Goal: Task Accomplishment & Management: Manage account settings

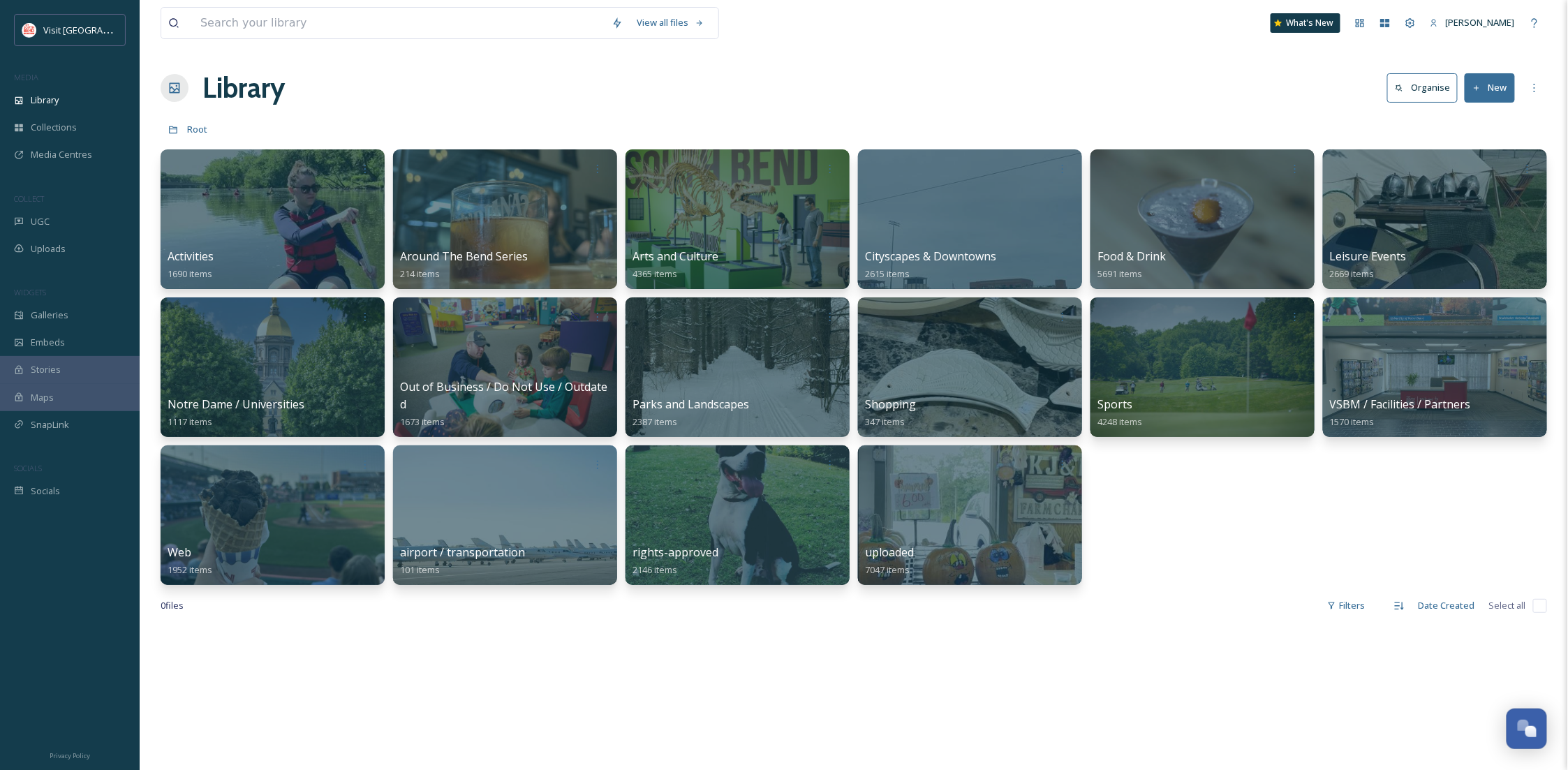
scroll to position [213, 0]
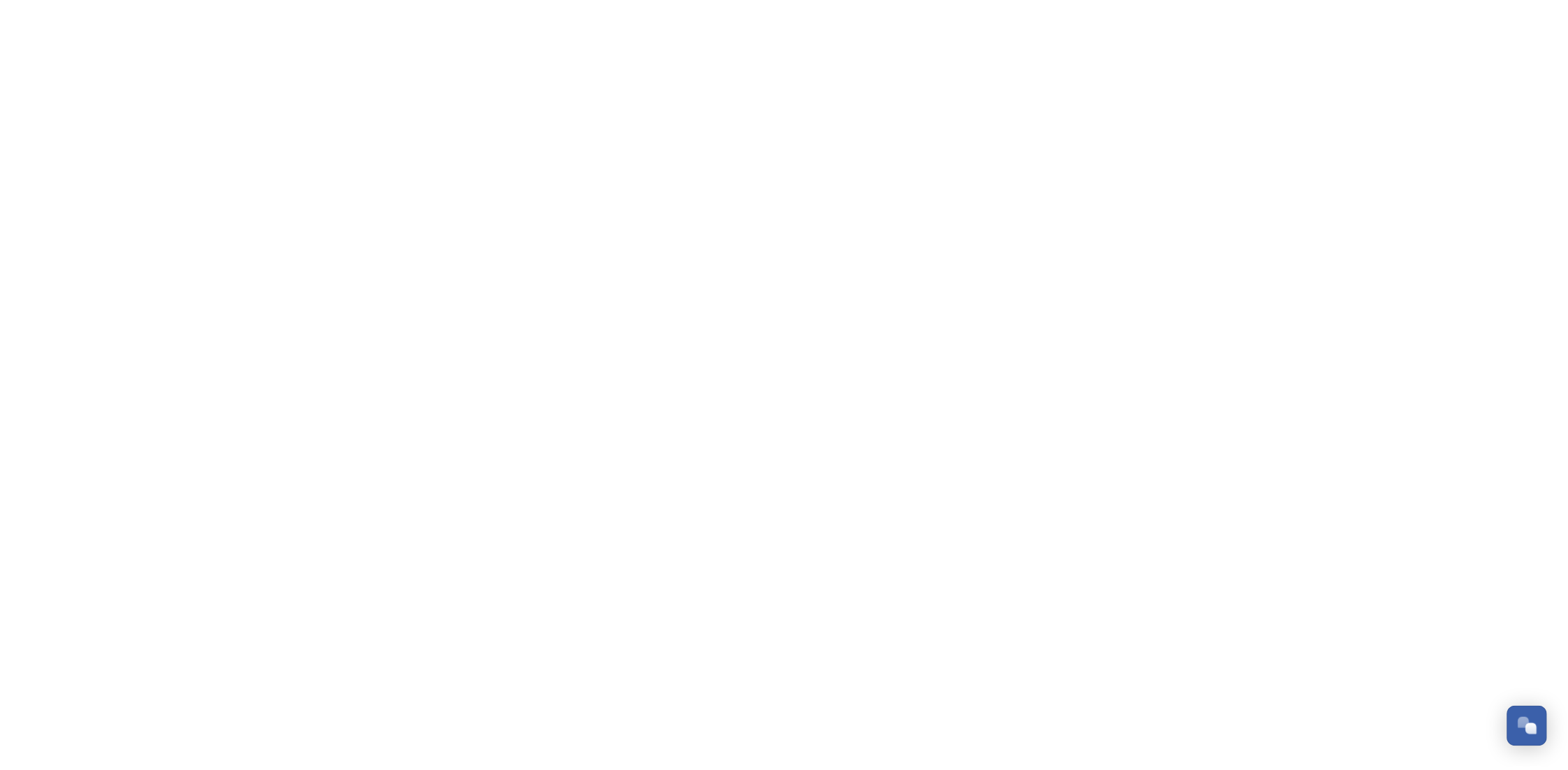
scroll to position [213, 0]
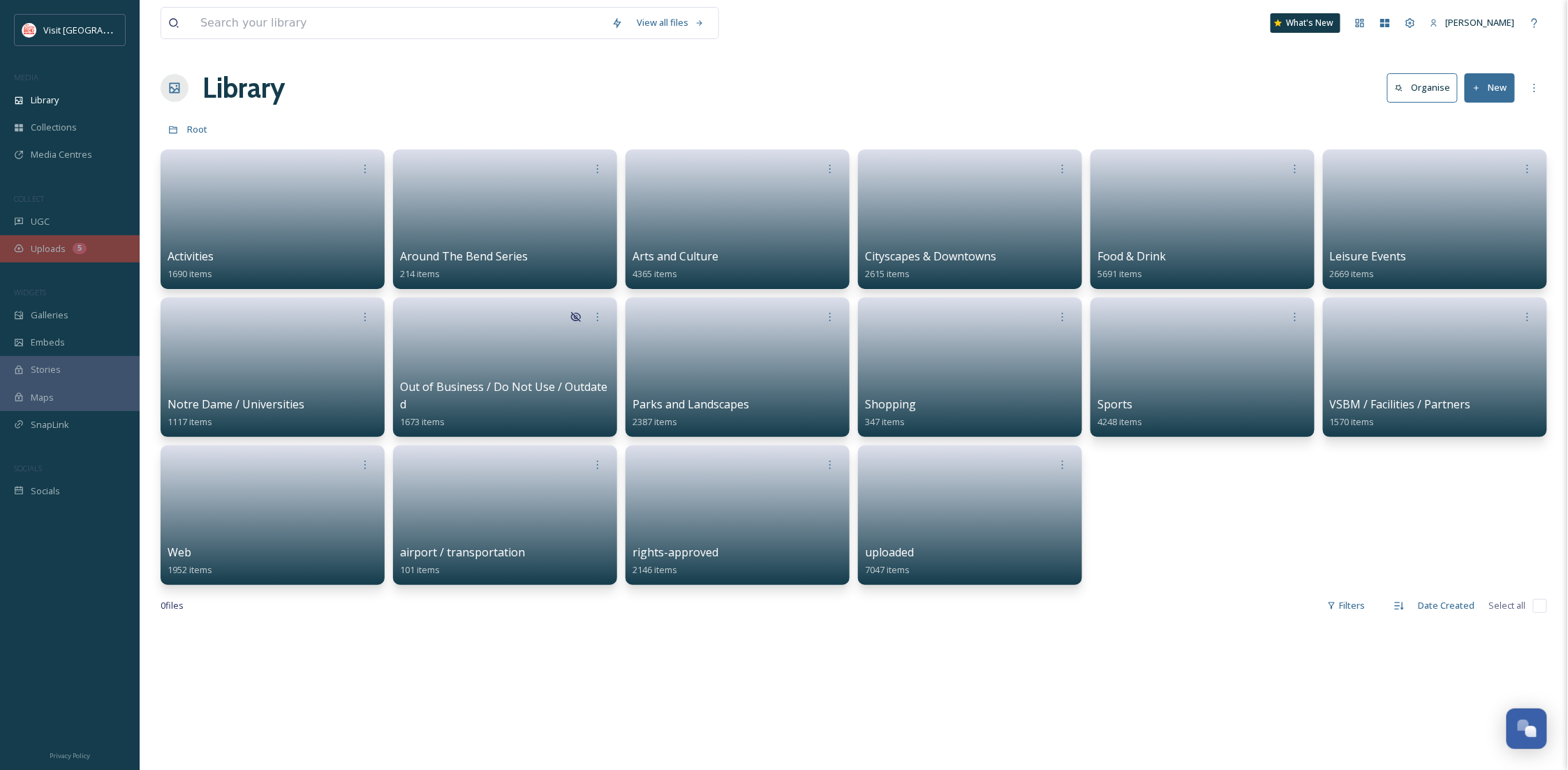
click at [58, 242] on span "Uploads" at bounding box center [48, 249] width 35 height 13
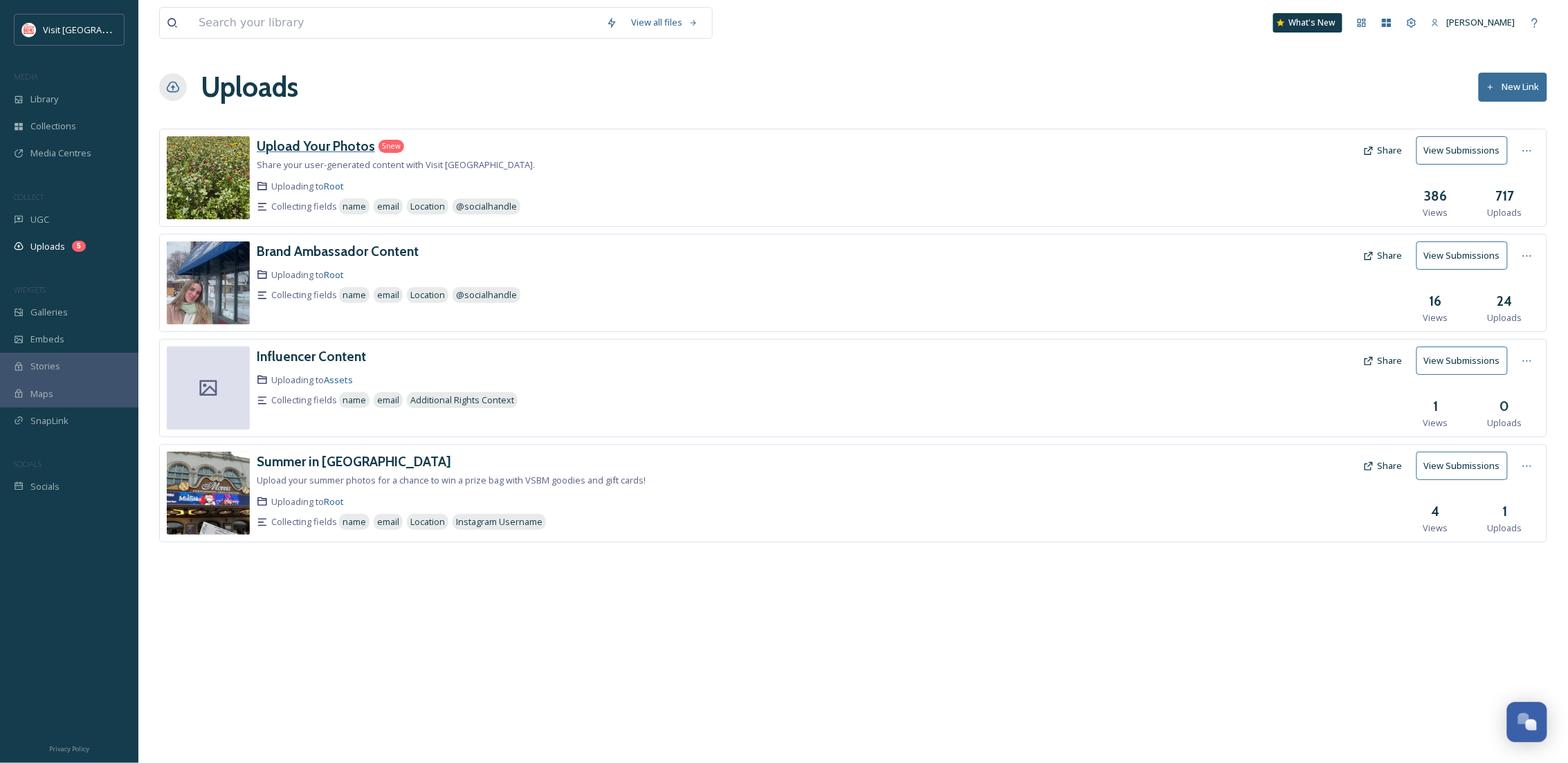
click at [322, 140] on h3 "Upload Your Photos" at bounding box center [316, 146] width 119 height 16
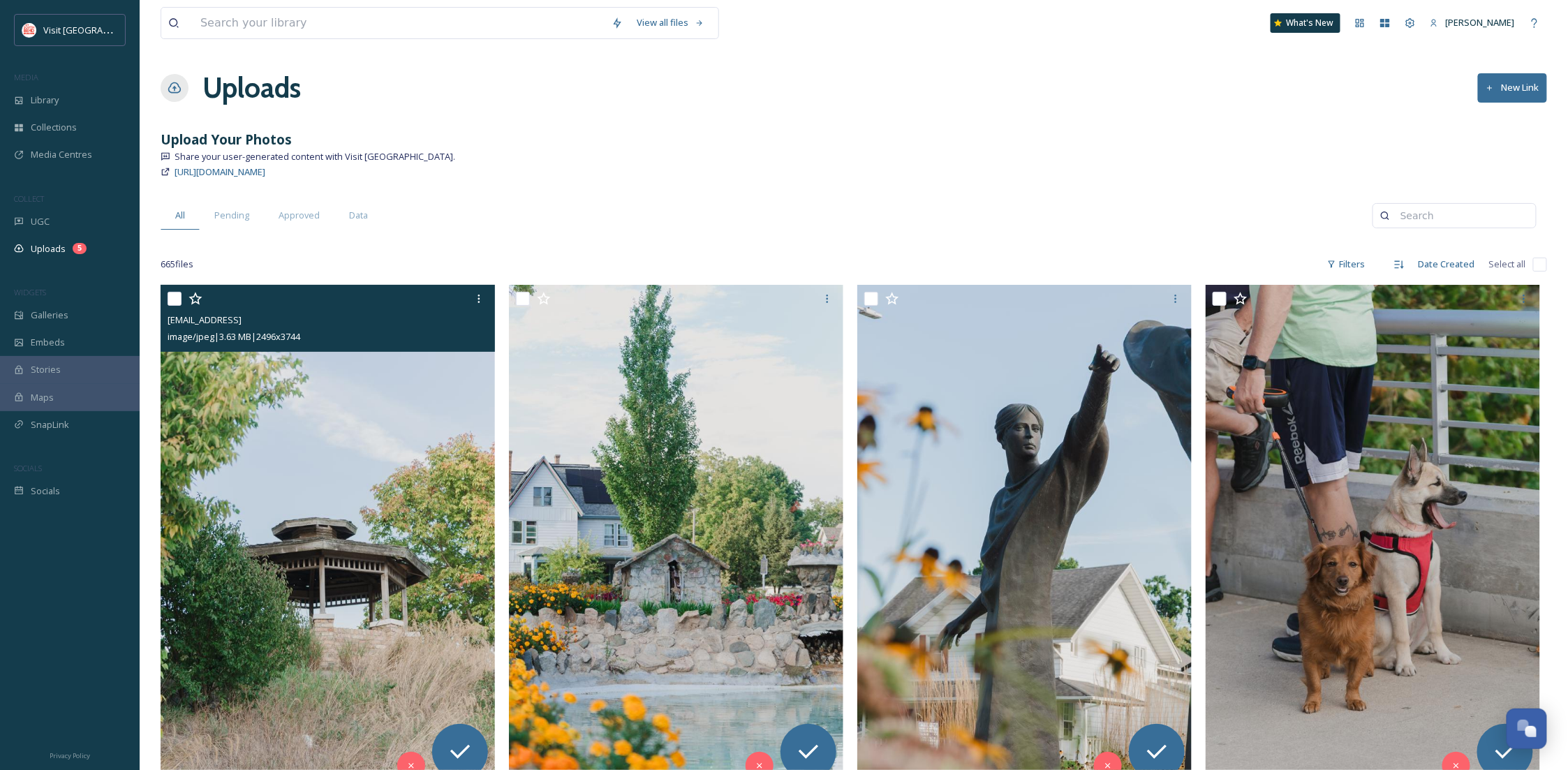
click at [351, 476] on img at bounding box center [328, 536] width 334 height 502
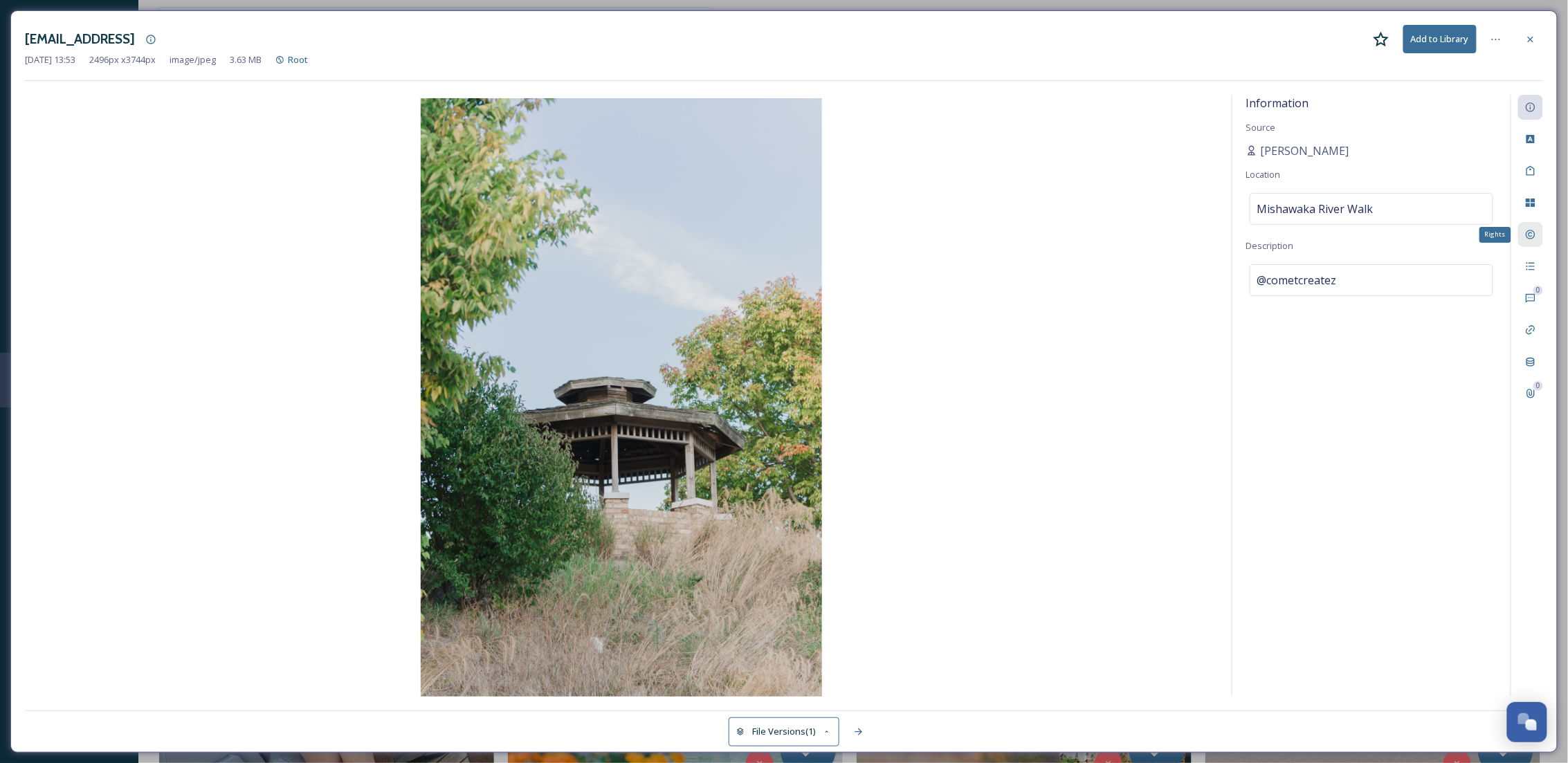
click at [1530, 242] on div "Rights" at bounding box center [1531, 234] width 25 height 25
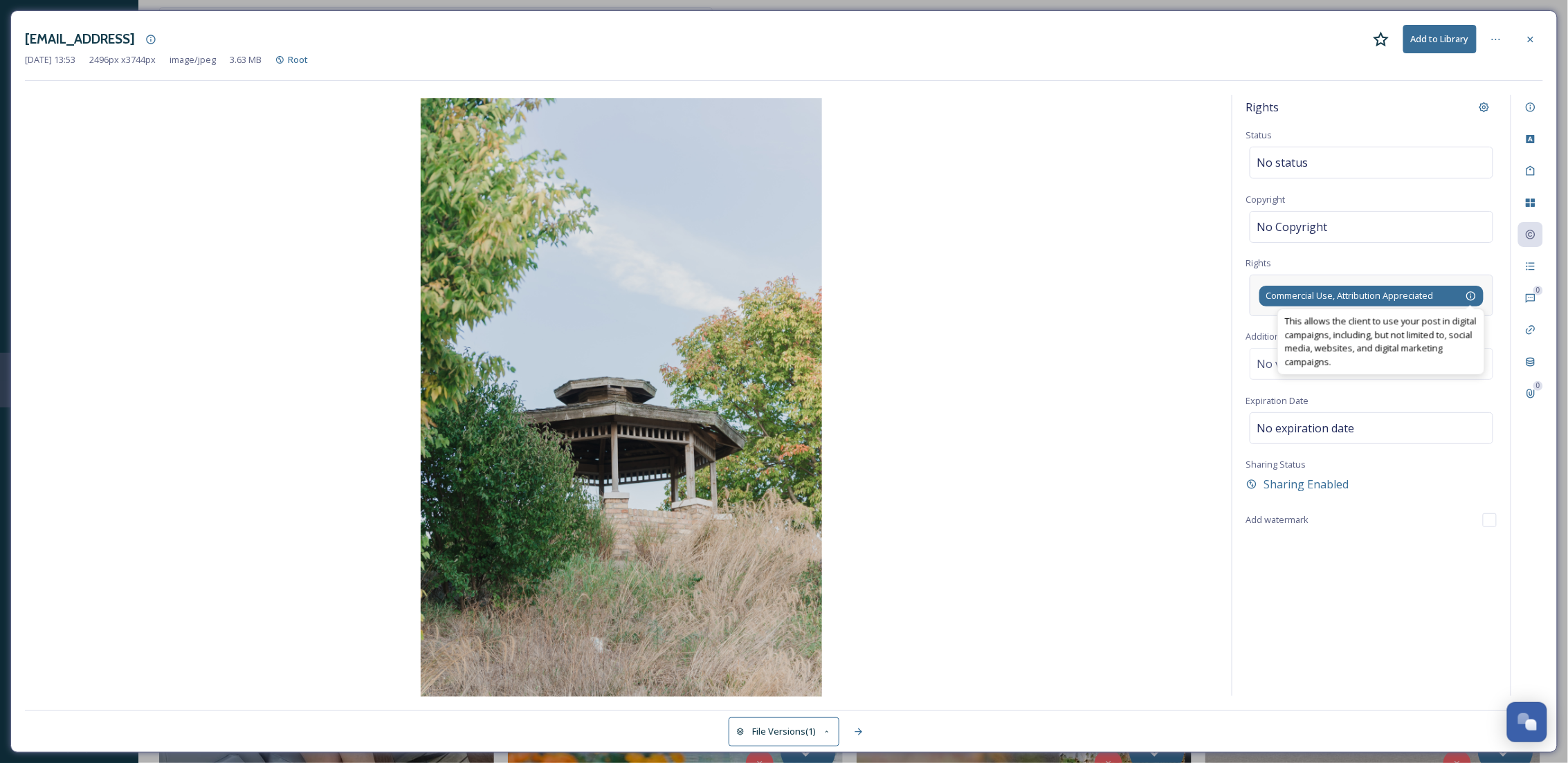
click at [1472, 297] on icon at bounding box center [1471, 295] width 9 height 9
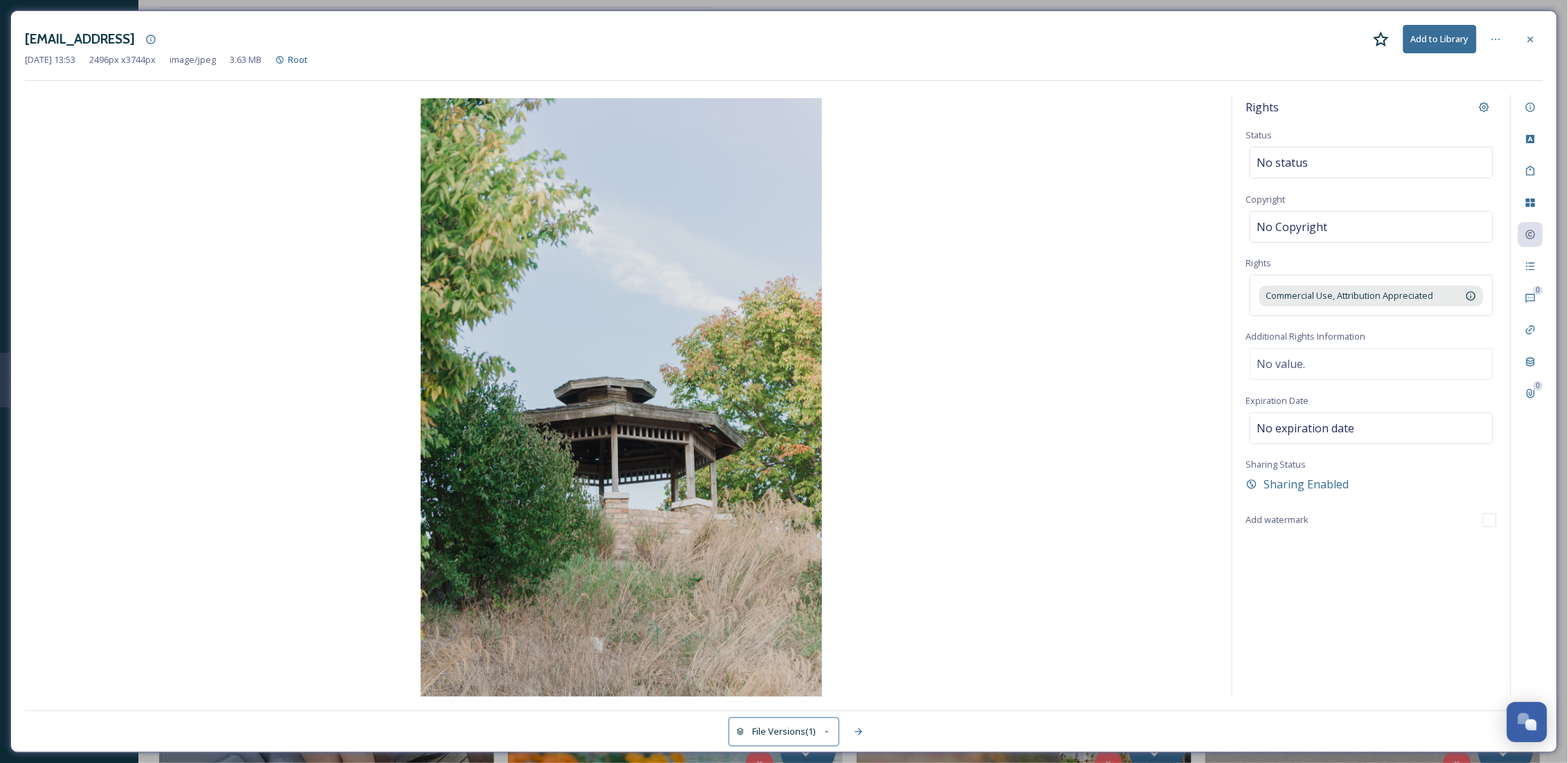
click at [1434, 396] on div "Rights Status No status Copyright No Copyright Rights Commercial Use, Attributi…" at bounding box center [1371, 396] width 278 height 602
click at [1538, 43] on div at bounding box center [1531, 40] width 25 height 25
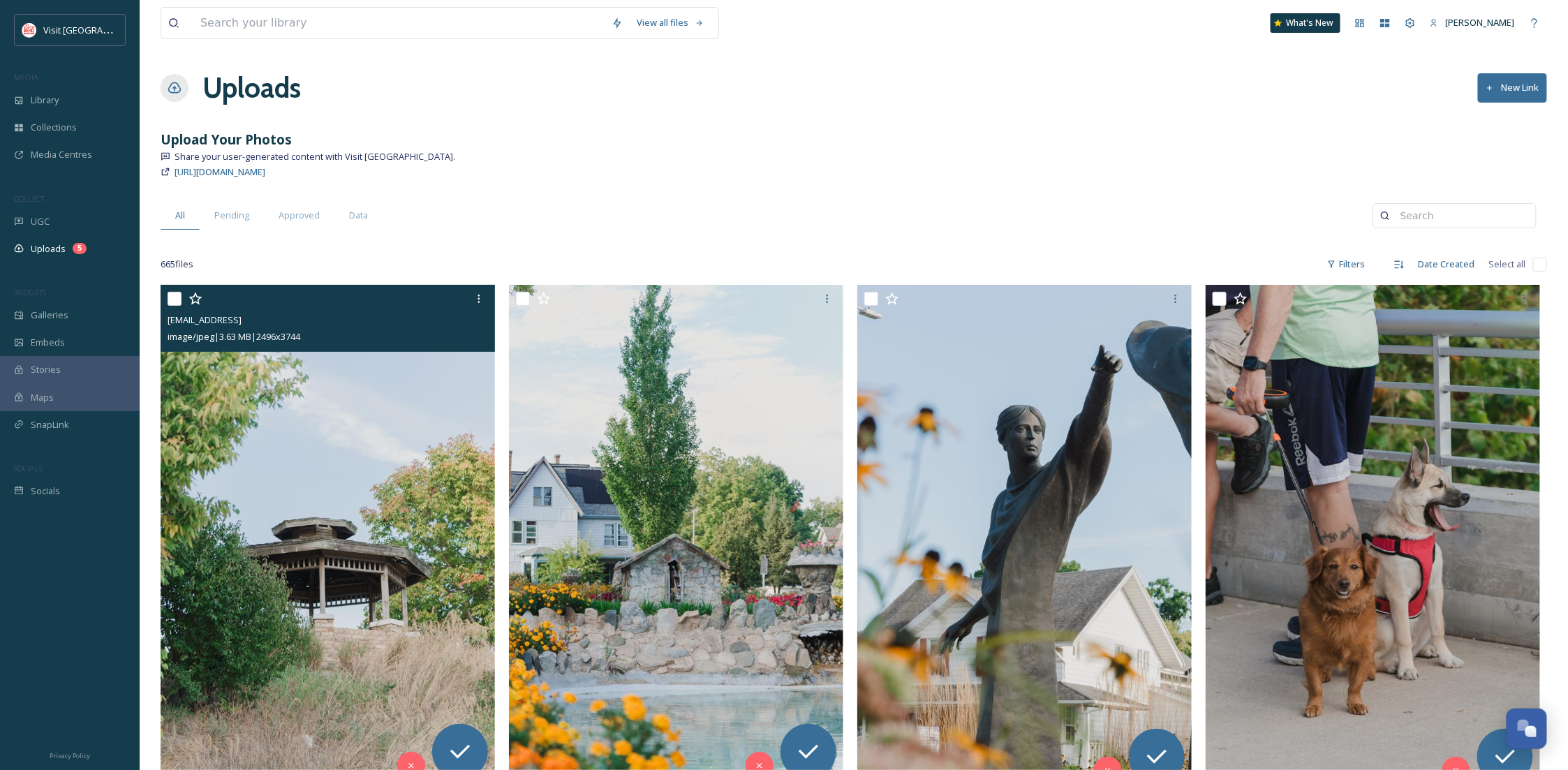
scroll to position [248, 0]
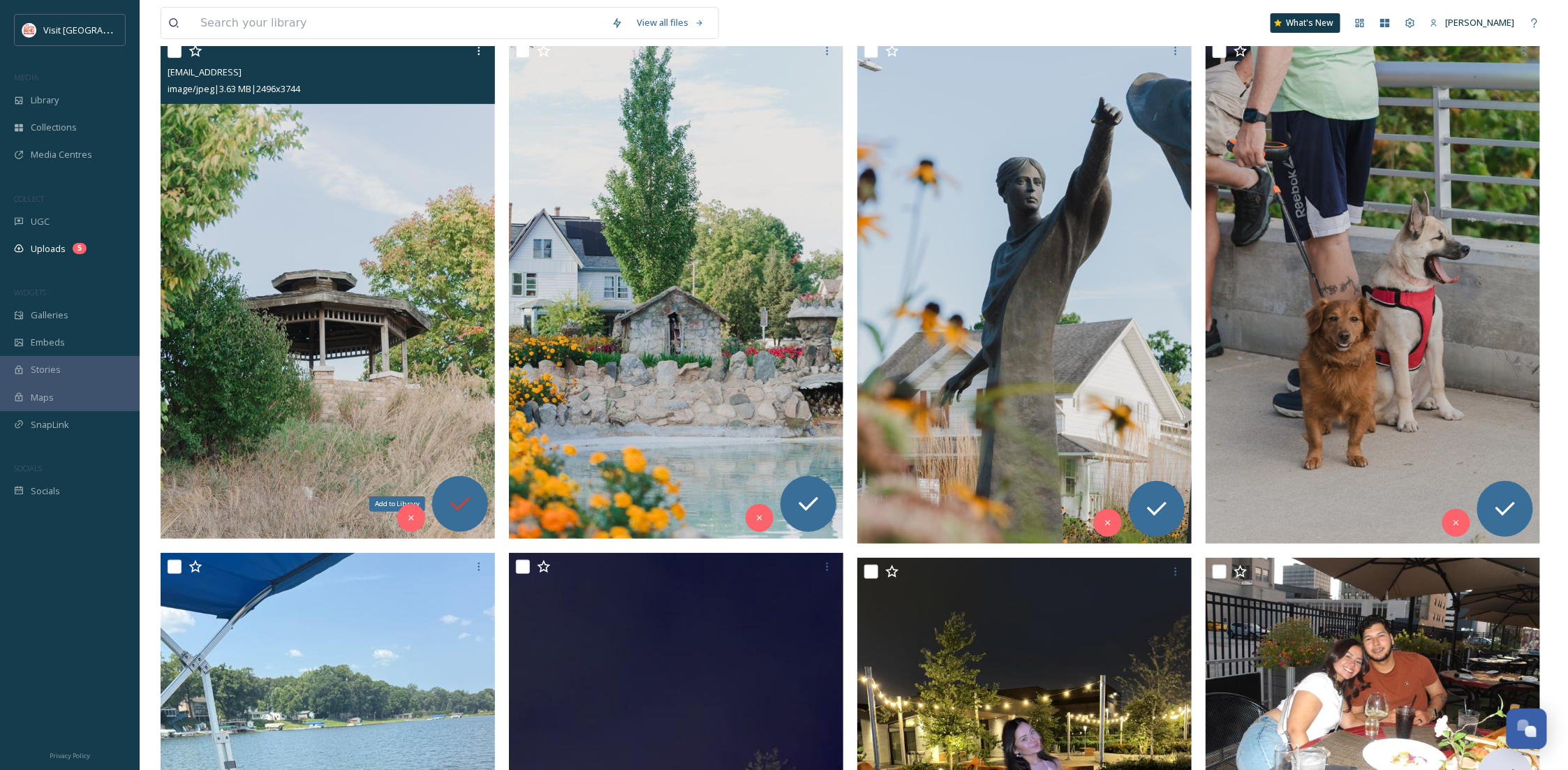
click at [468, 490] on icon at bounding box center [460, 504] width 28 height 28
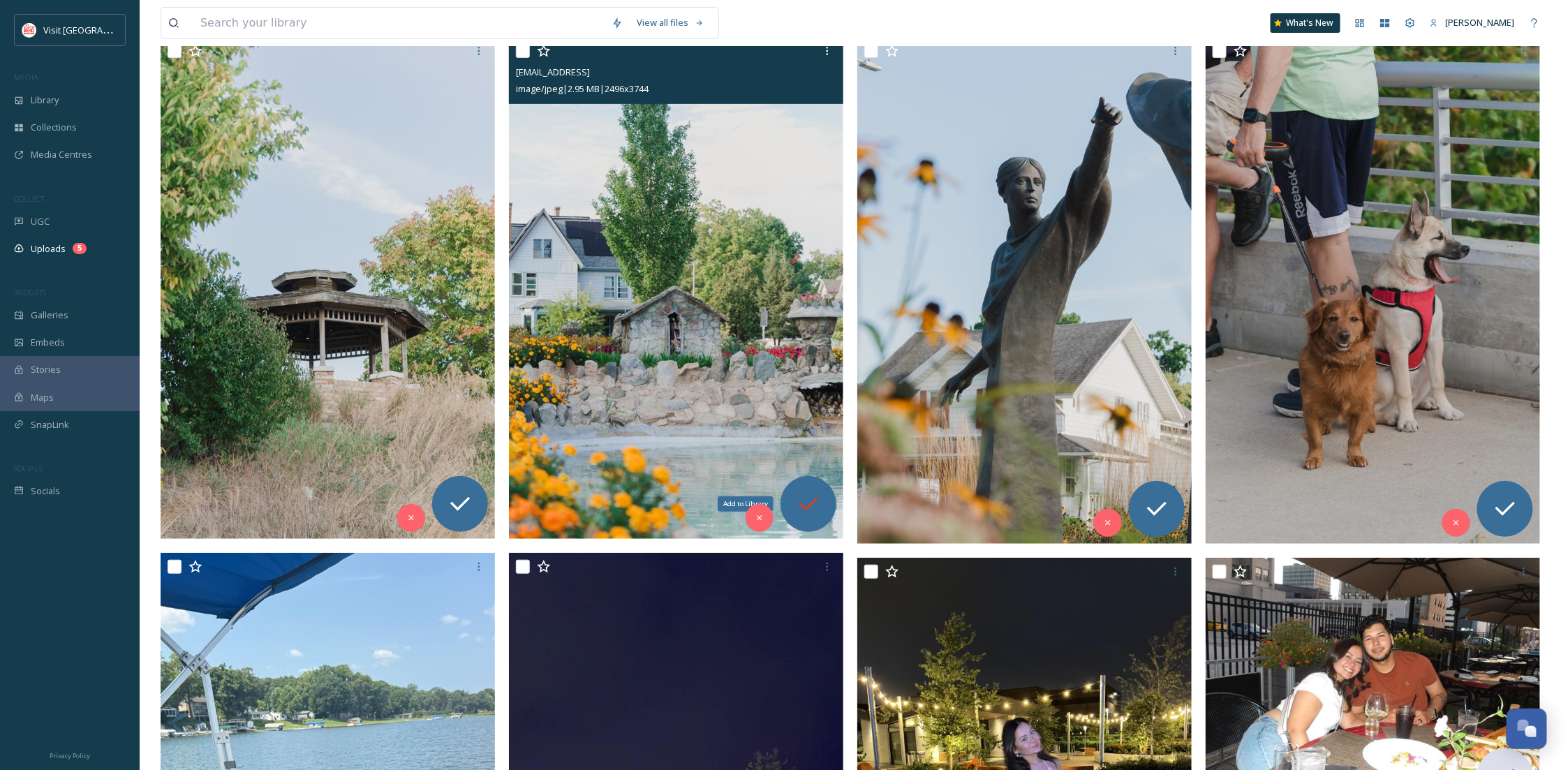
click at [826, 499] on div "Add to Library" at bounding box center [808, 504] width 56 height 56
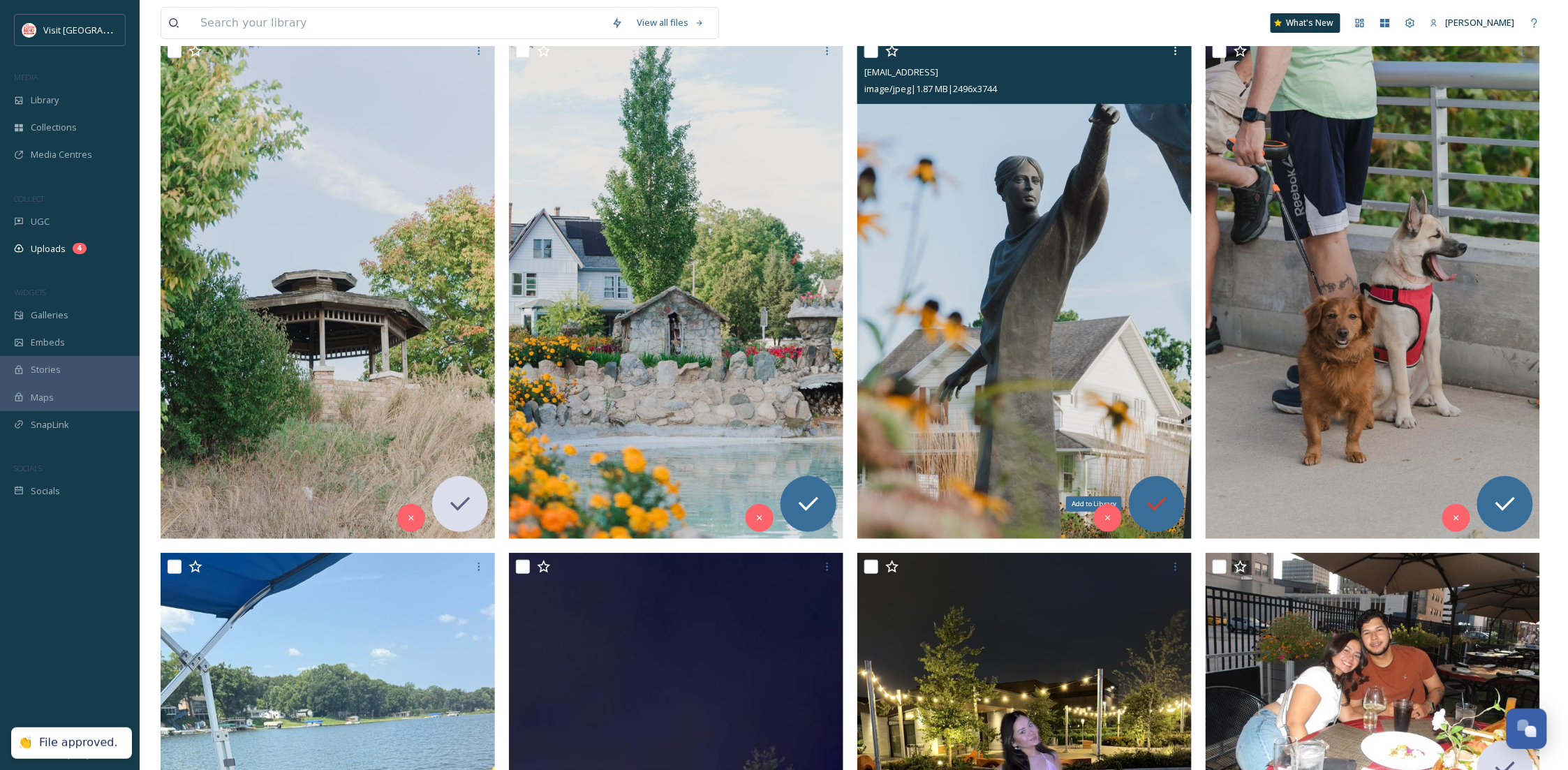
click at [1150, 497] on icon at bounding box center [1156, 504] width 28 height 28
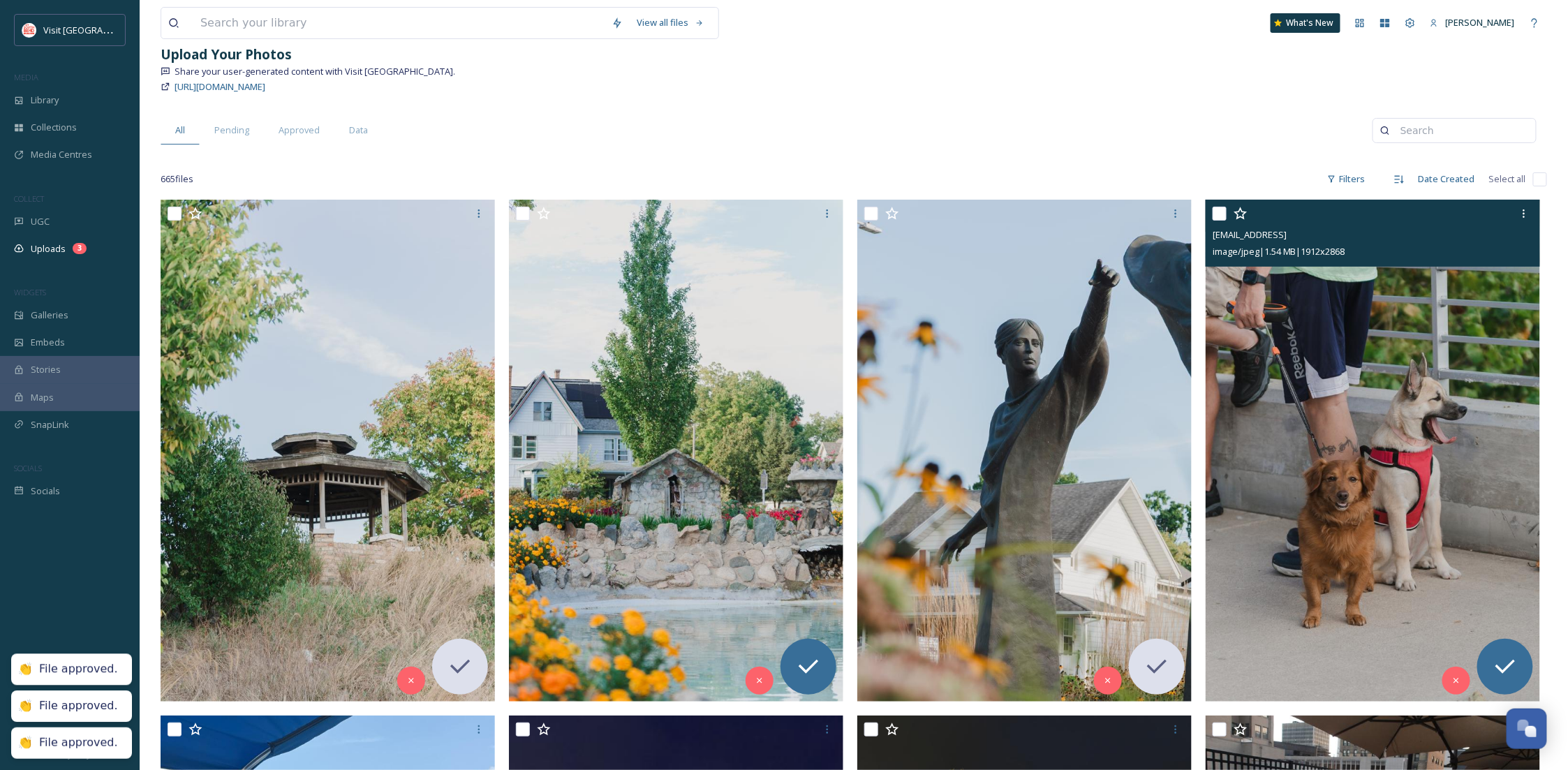
scroll to position [124, 0]
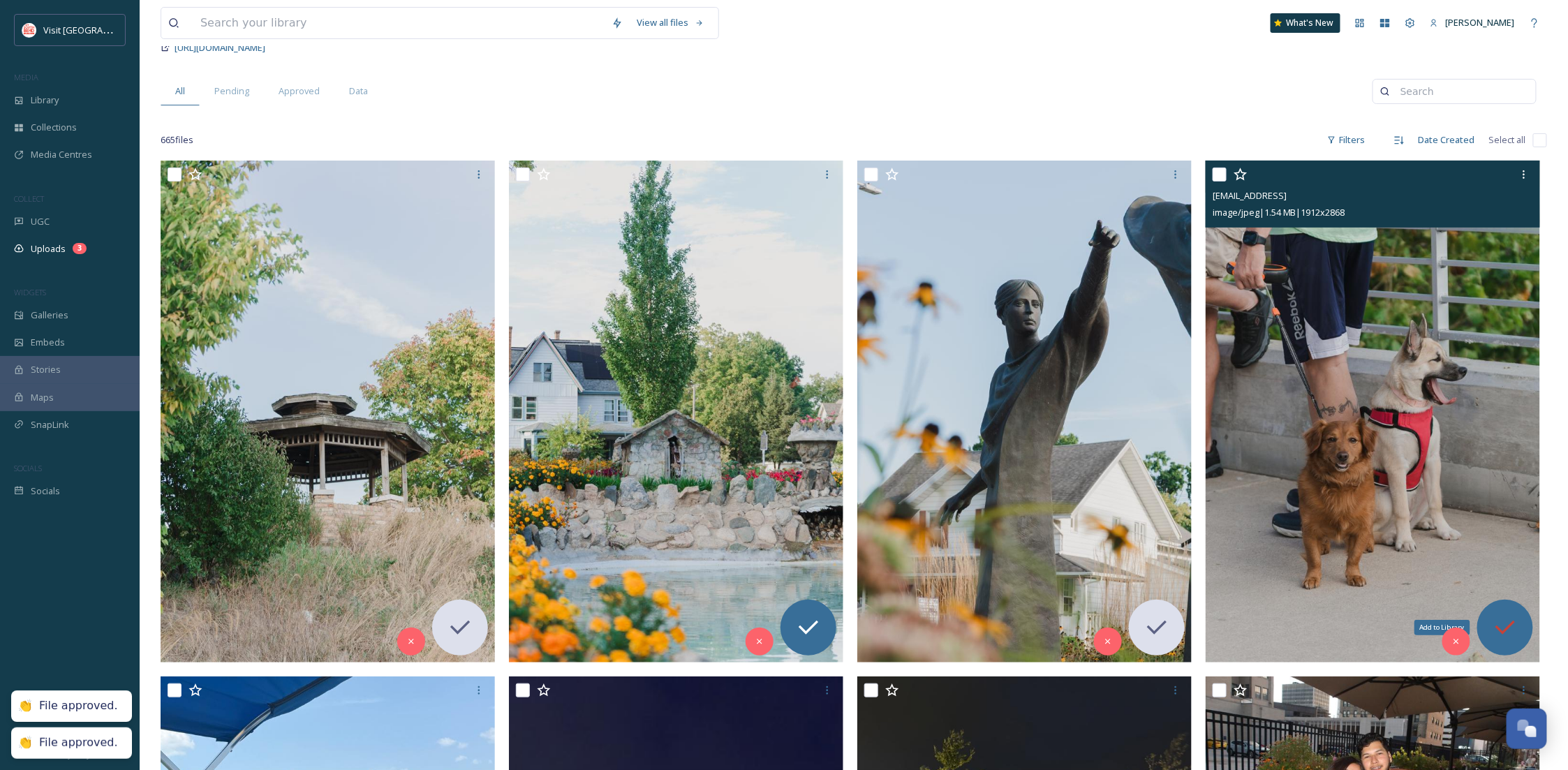
click at [1511, 602] on div "Add to Library" at bounding box center [1504, 627] width 56 height 56
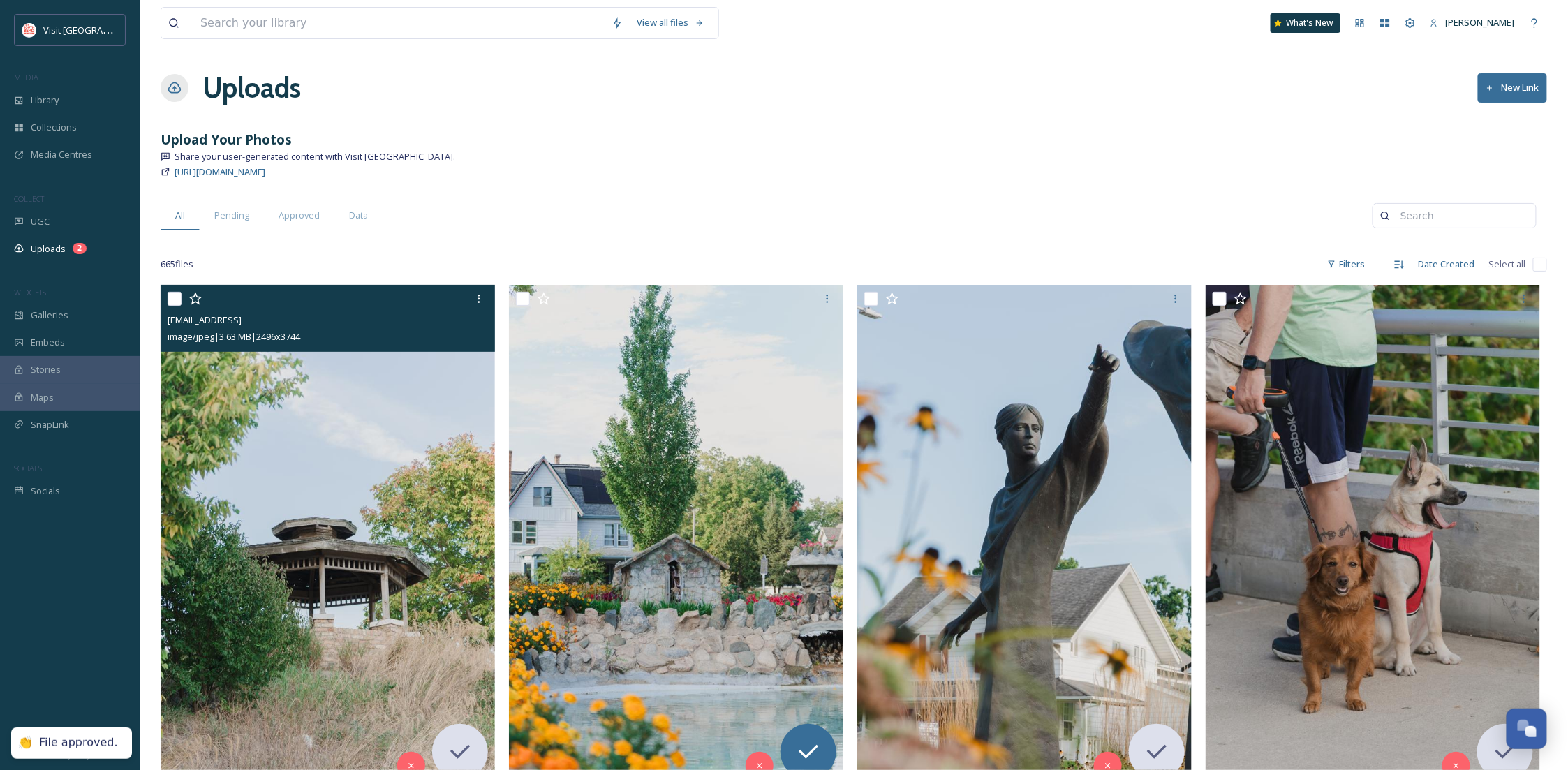
scroll to position [372, 0]
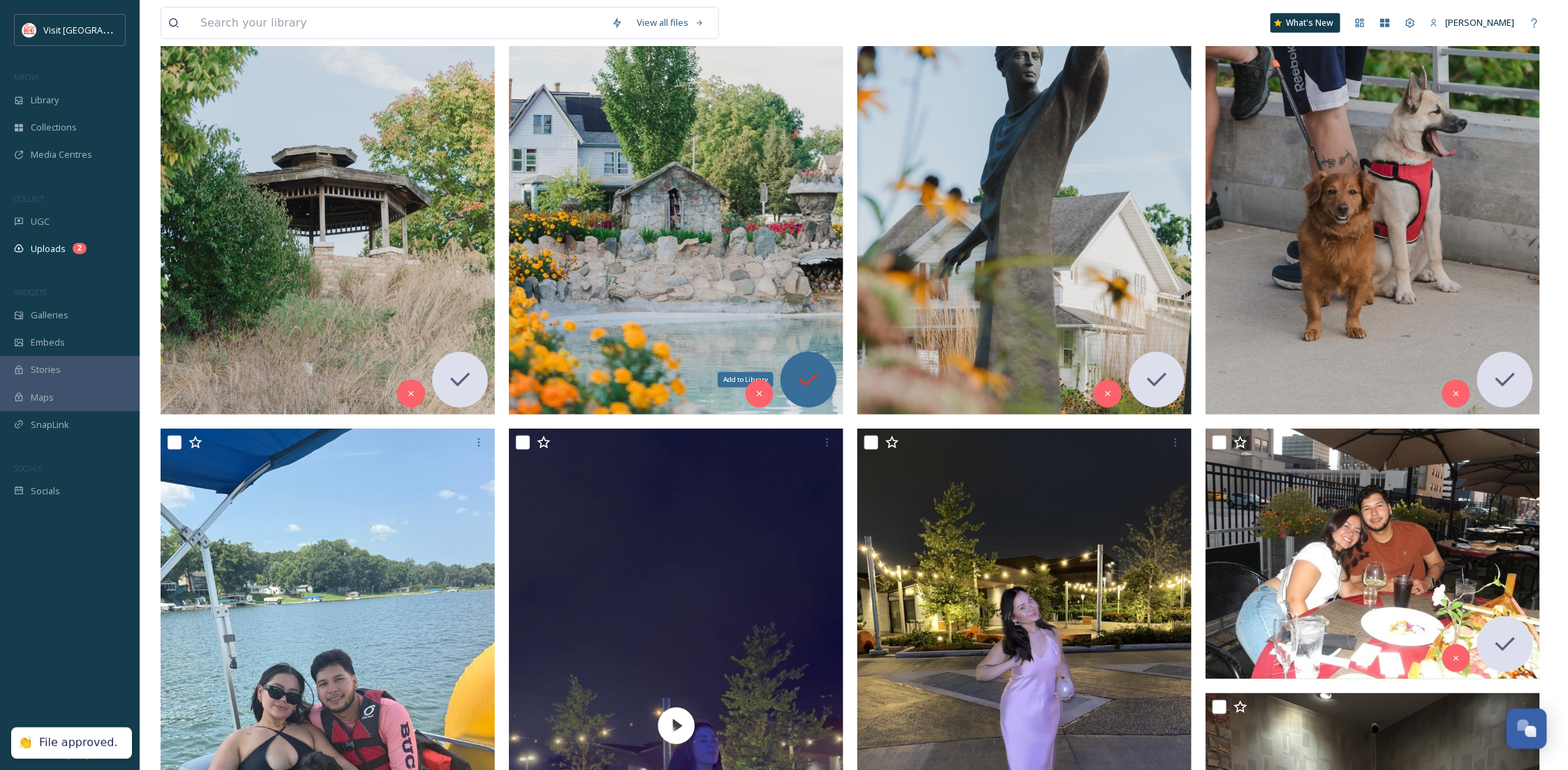
click at [811, 373] on icon at bounding box center [808, 380] width 28 height 28
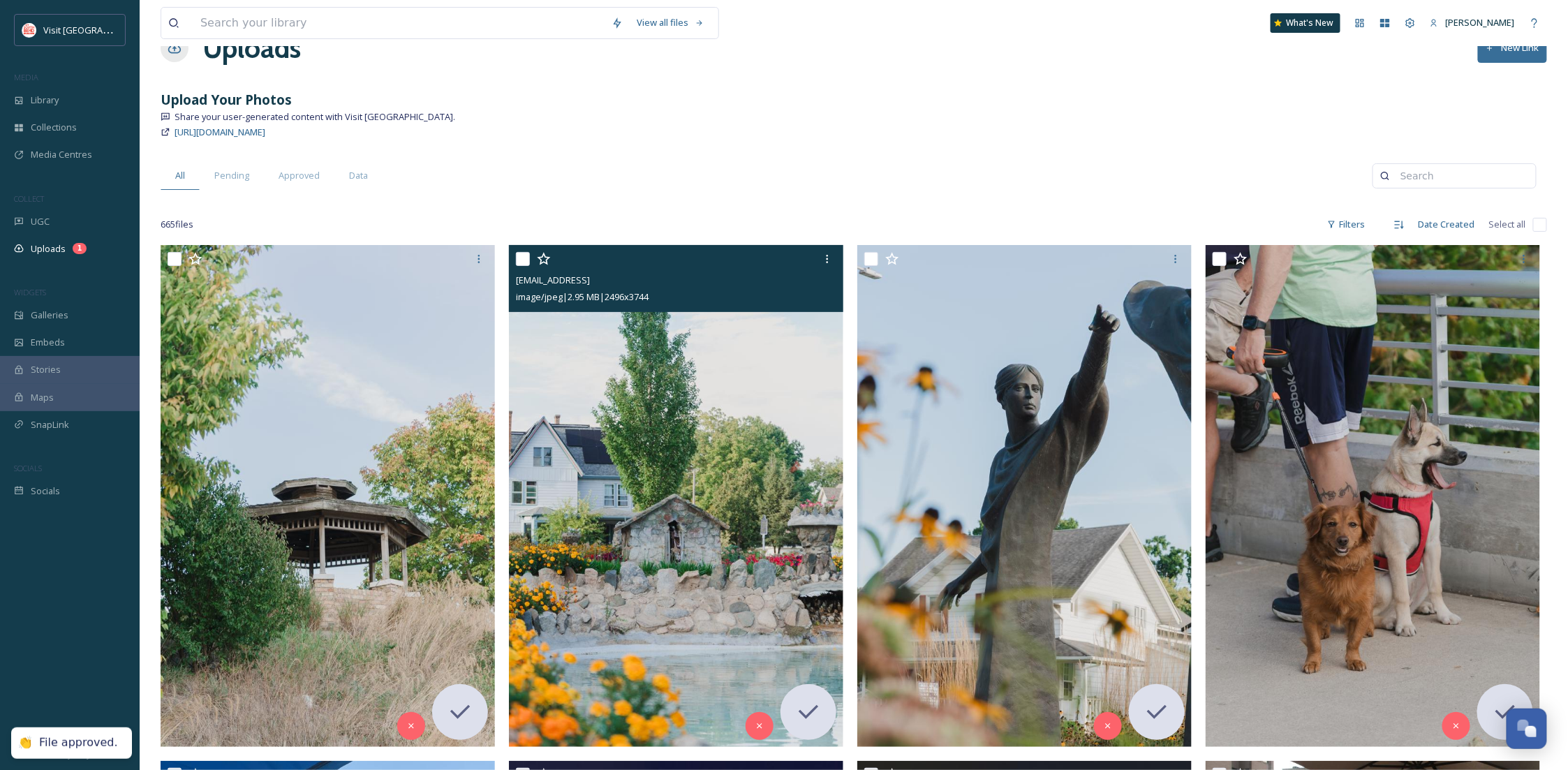
scroll to position [0, 0]
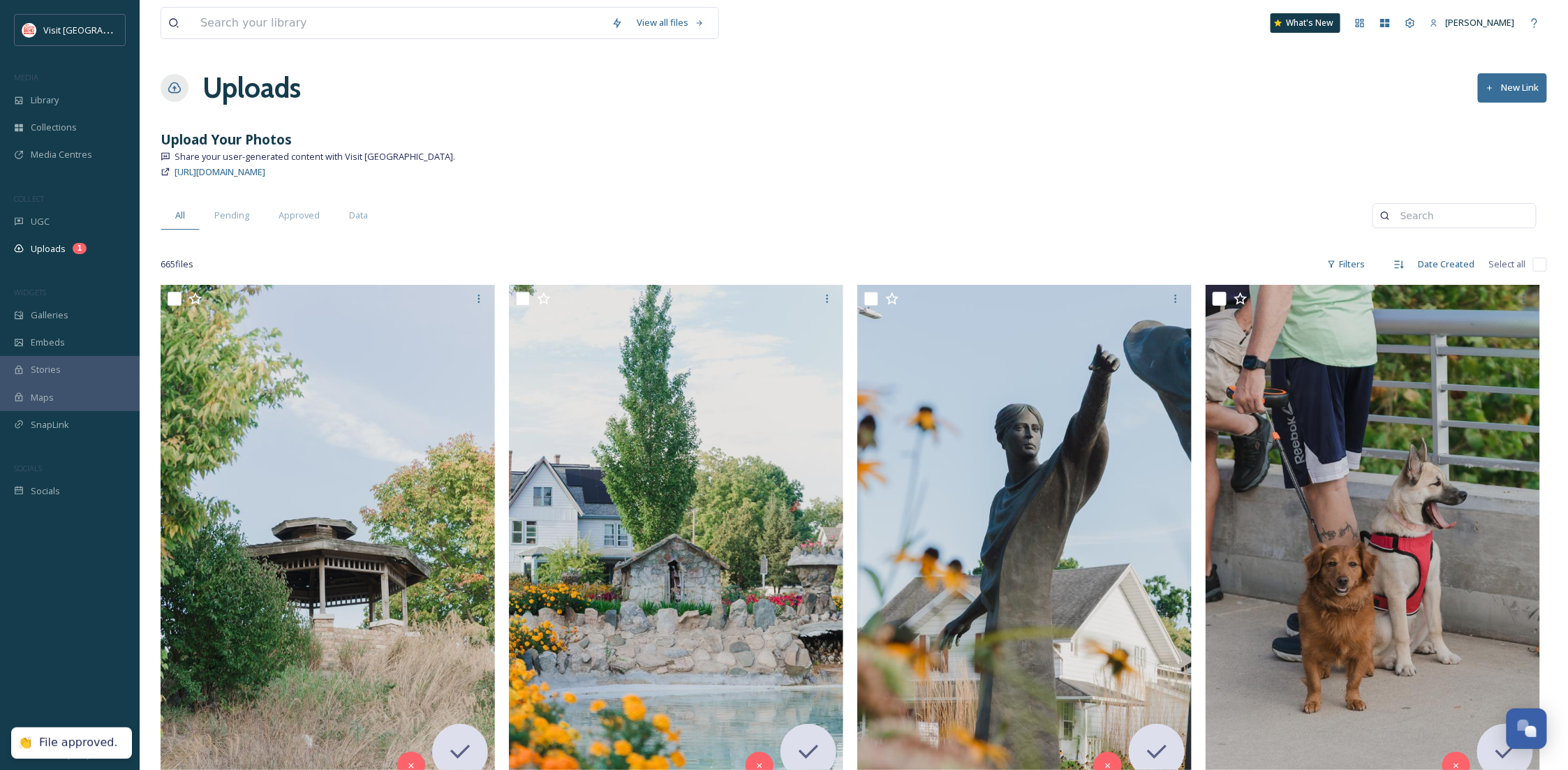
click at [51, 76] on div "MEDIA" at bounding box center [70, 77] width 140 height 18
click at [55, 96] on span "Library" at bounding box center [45, 100] width 28 height 13
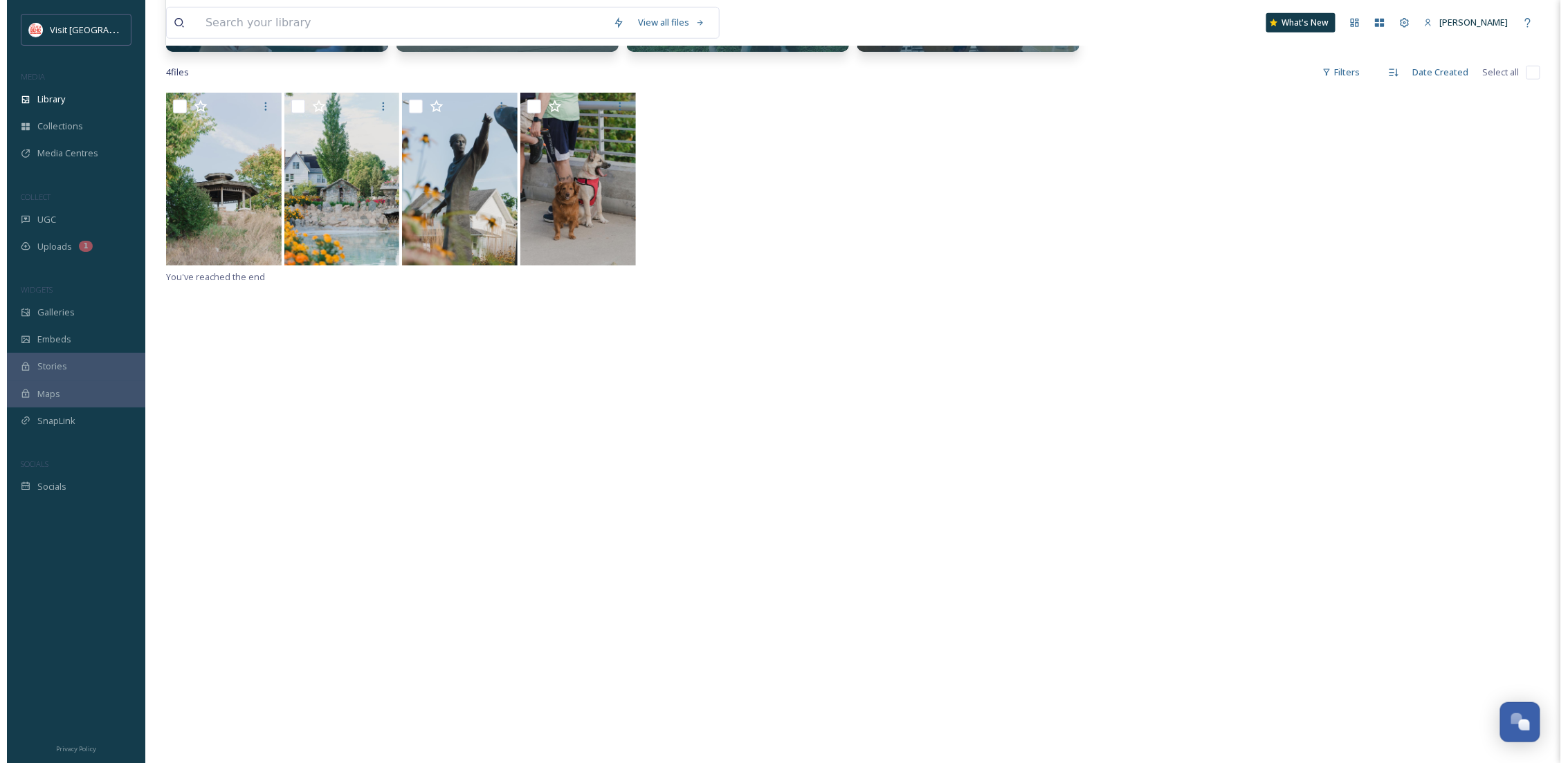
scroll to position [492, 0]
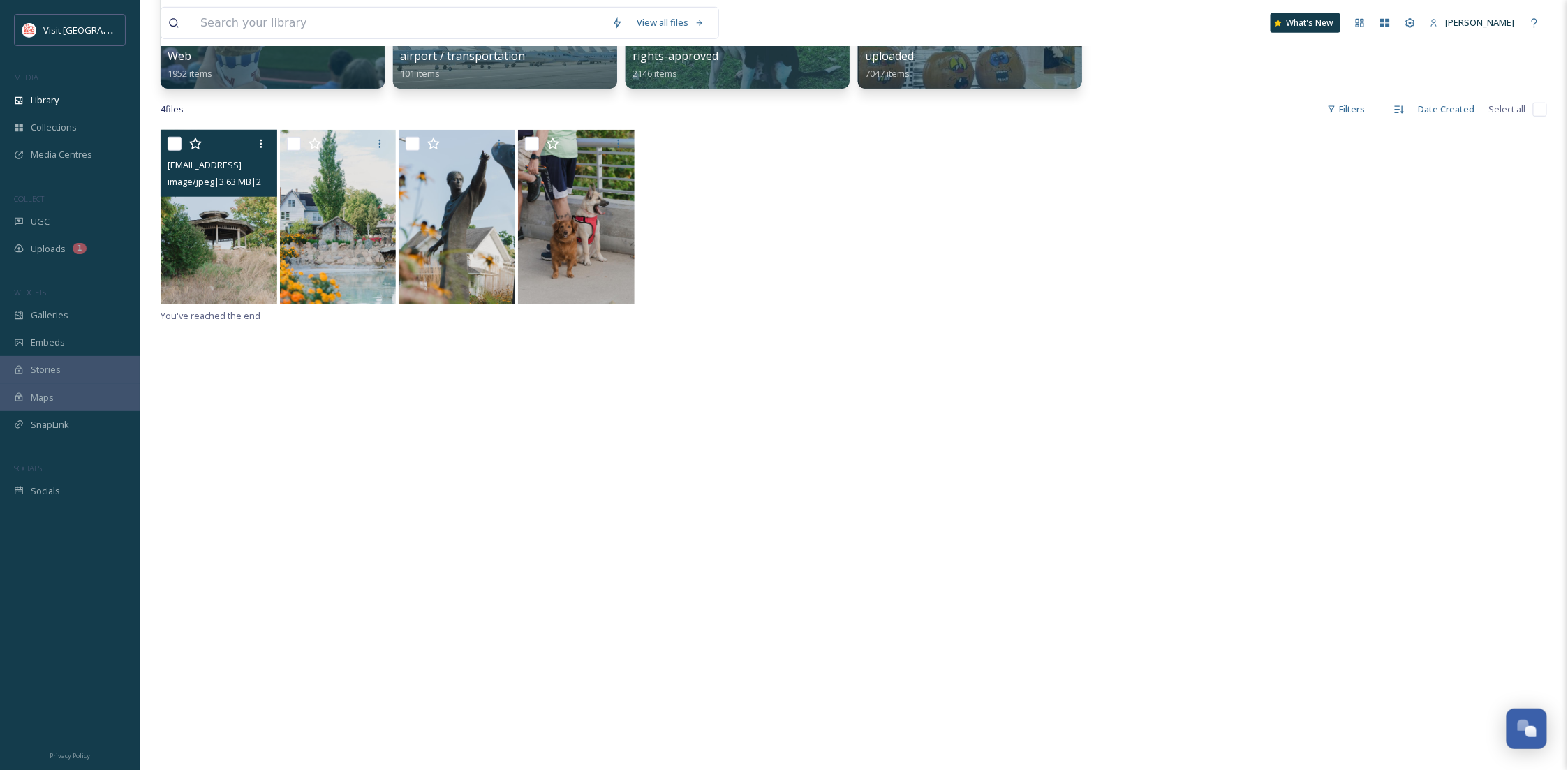
click at [170, 139] on input "checkbox" at bounding box center [174, 144] width 14 height 14
checkbox input "true"
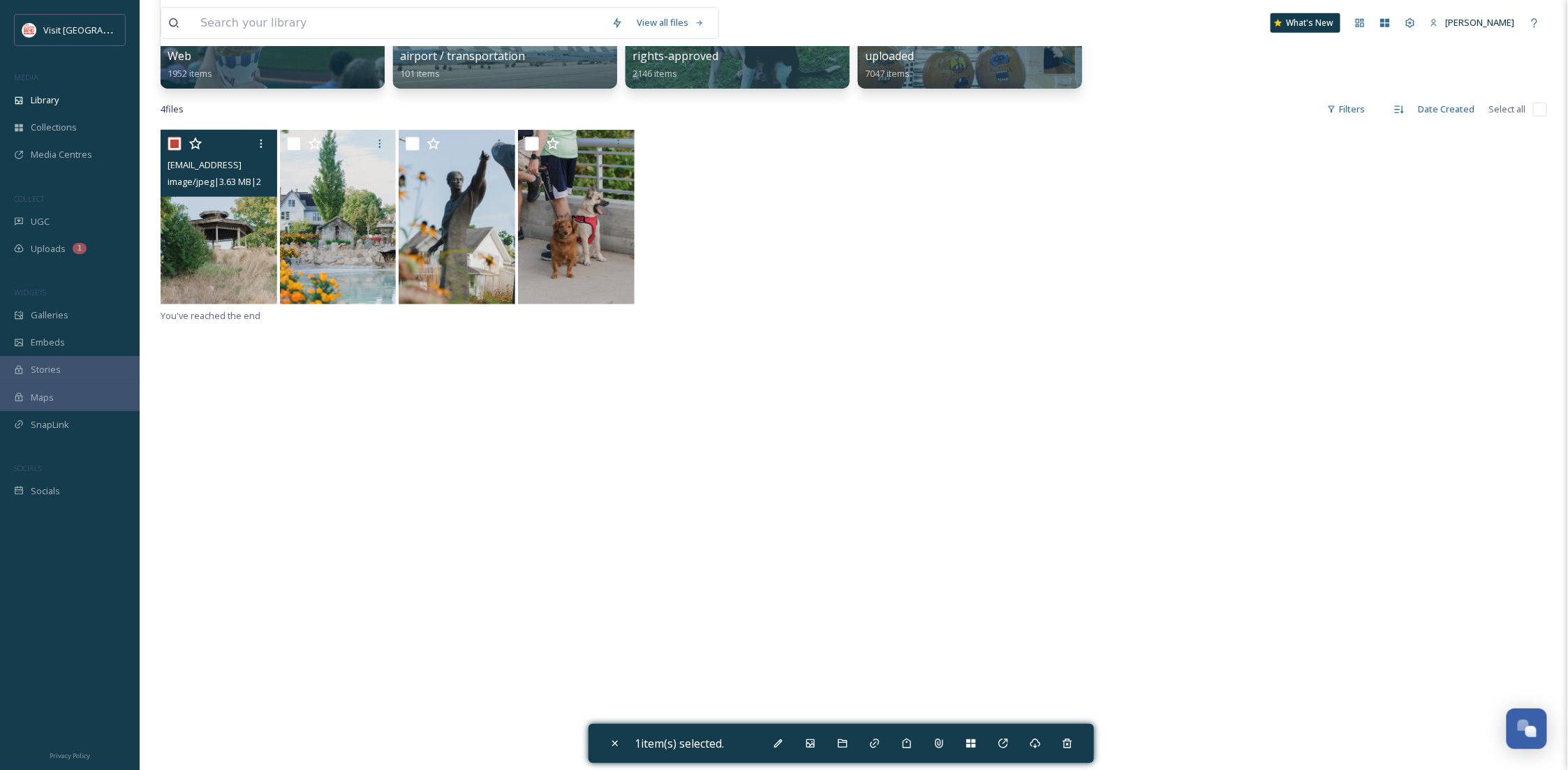
click at [237, 263] on img at bounding box center [219, 217] width 116 height 175
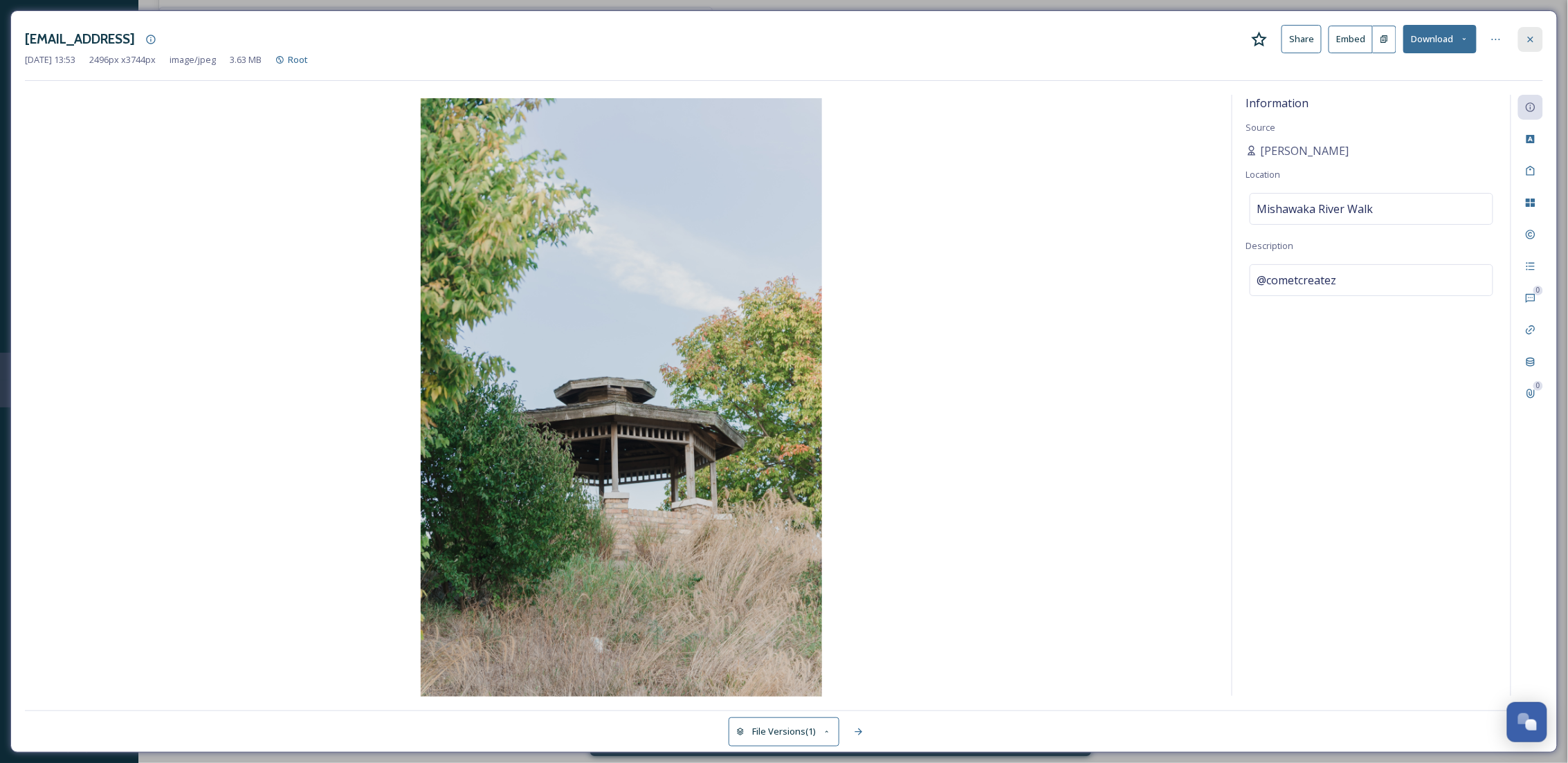
click at [1528, 41] on icon at bounding box center [1531, 39] width 6 height 6
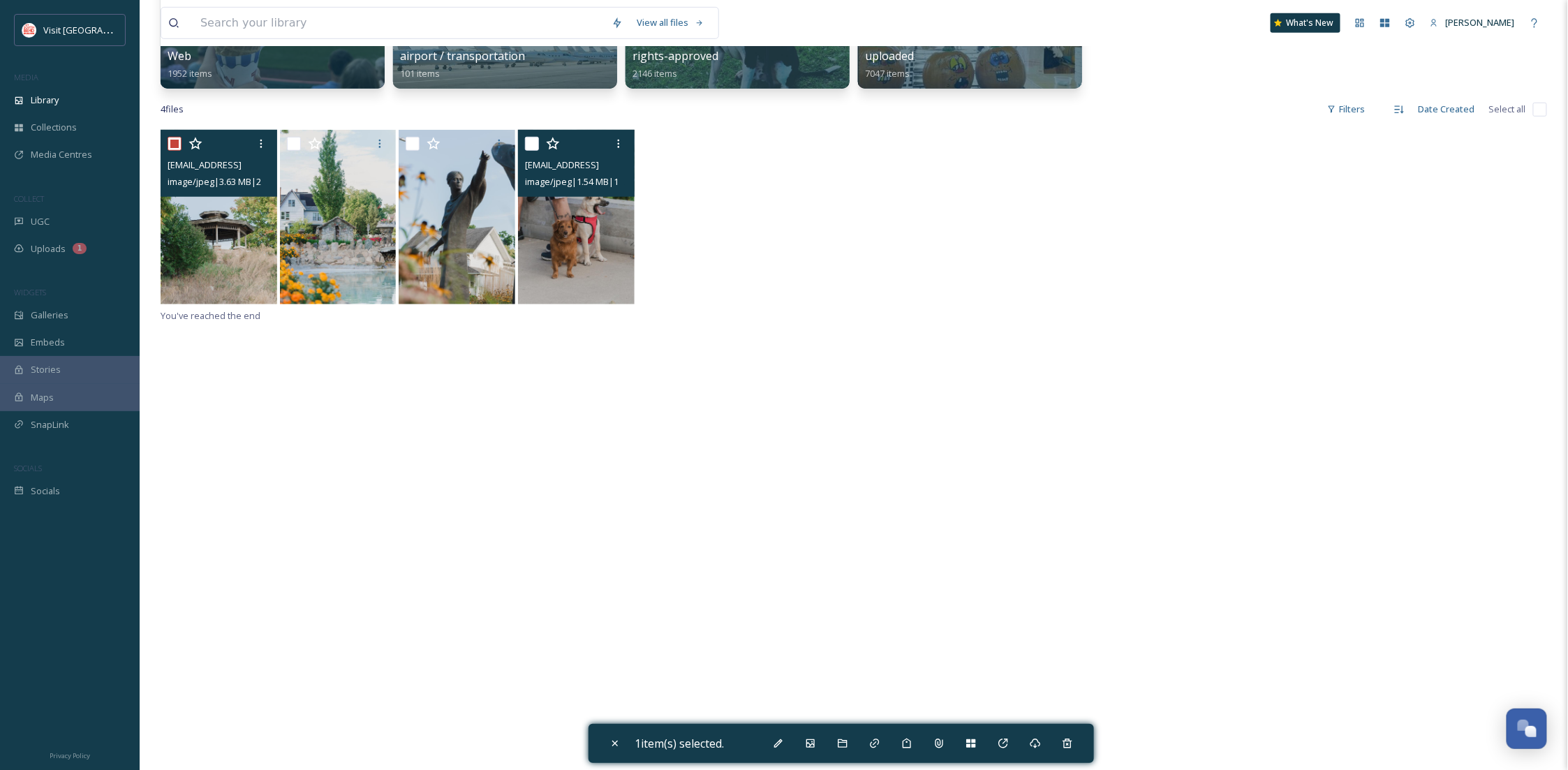
click at [563, 259] on img at bounding box center [576, 217] width 116 height 175
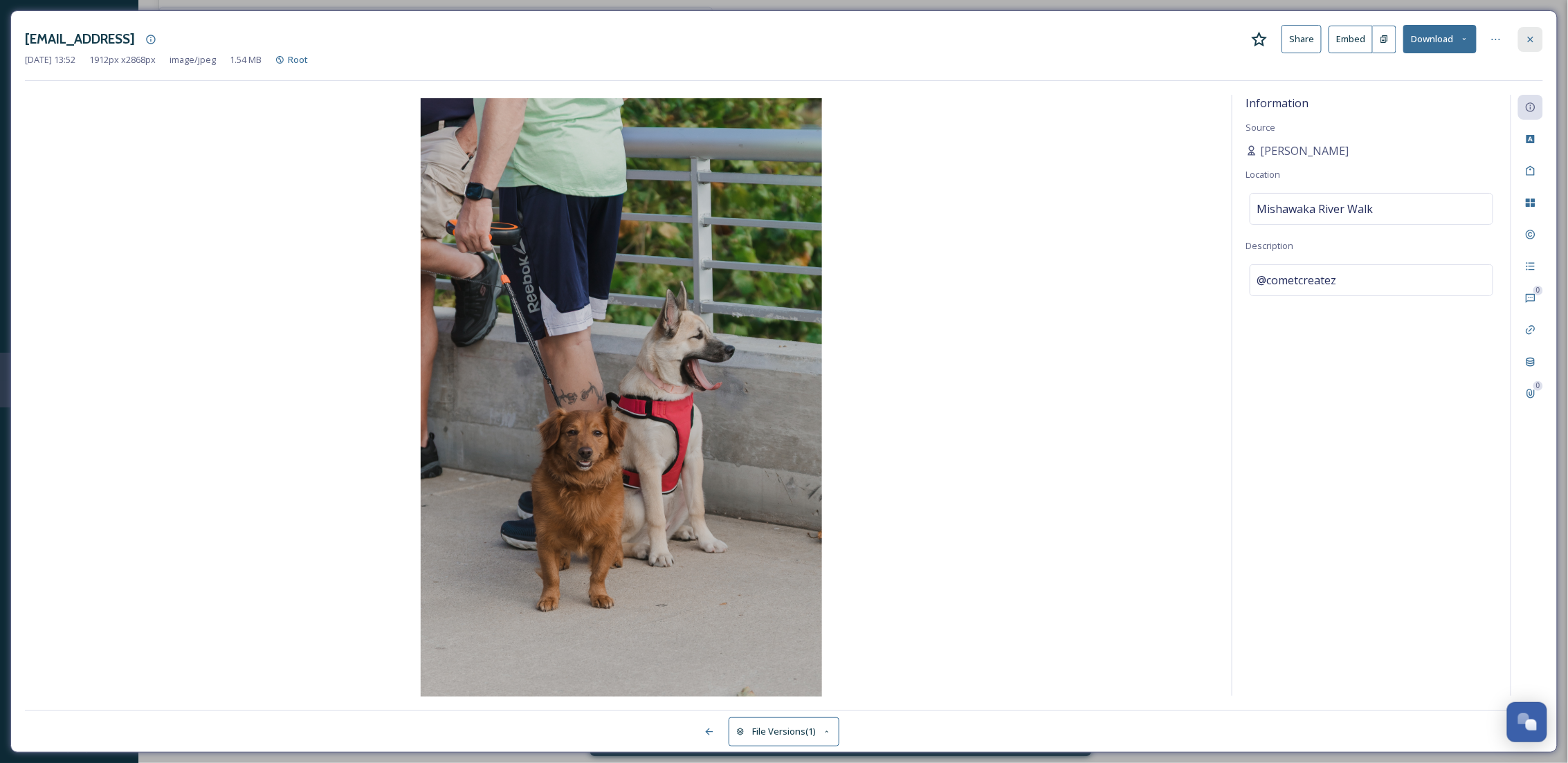
click at [1528, 35] on icon at bounding box center [1530, 39] width 11 height 11
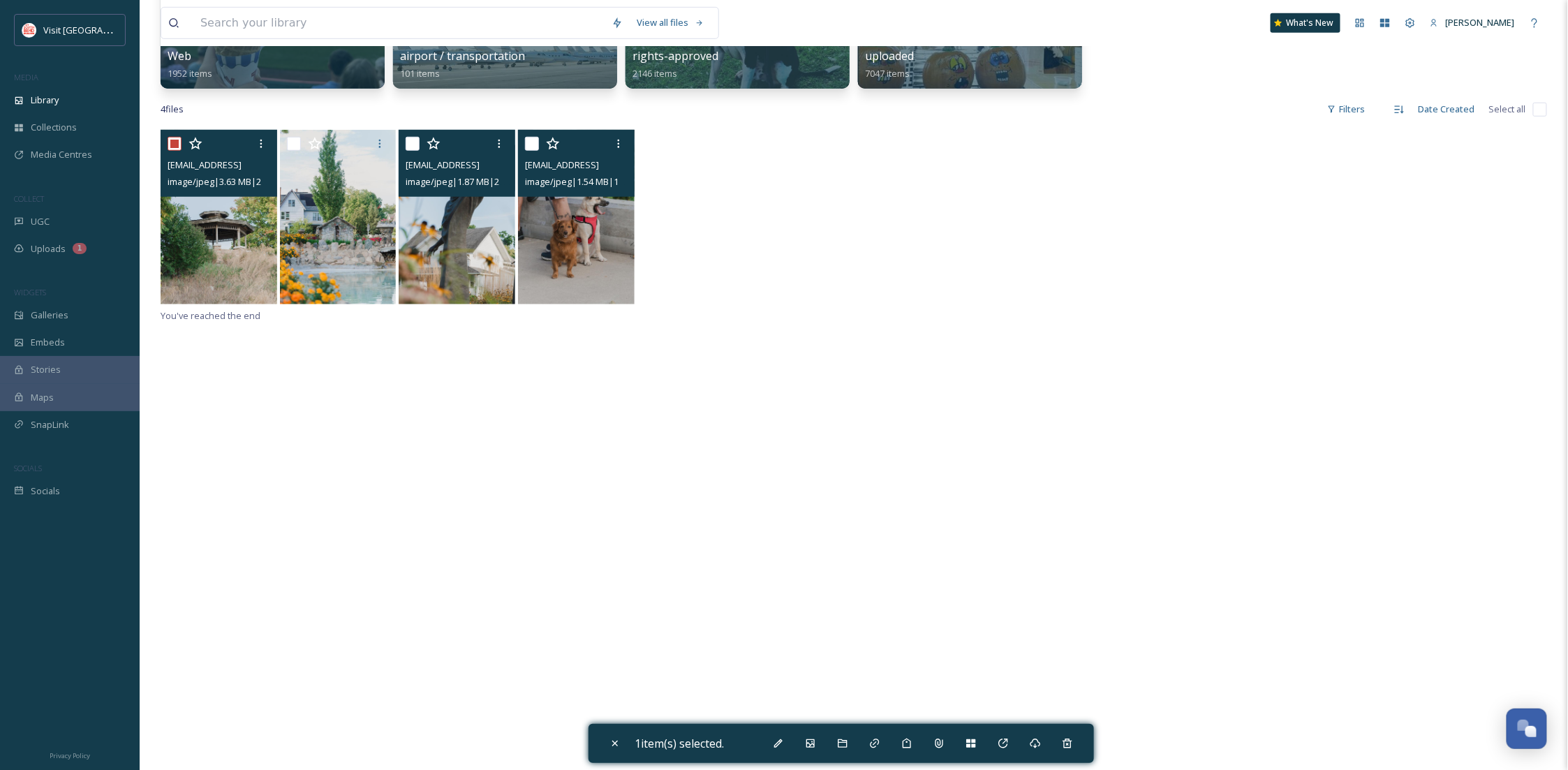
click at [482, 287] on img at bounding box center [456, 217] width 116 height 175
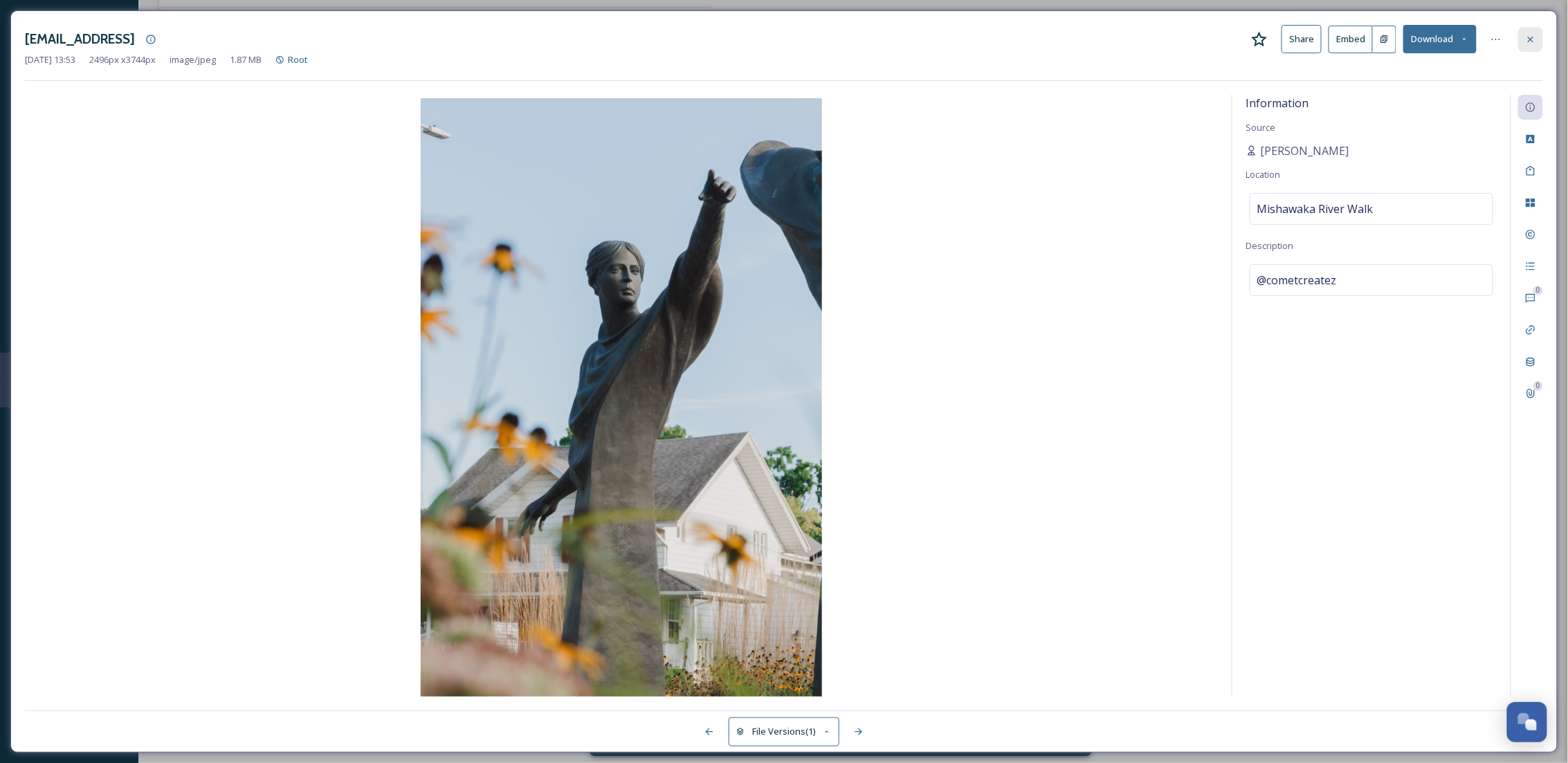
click at [1528, 30] on div at bounding box center [1531, 40] width 25 height 25
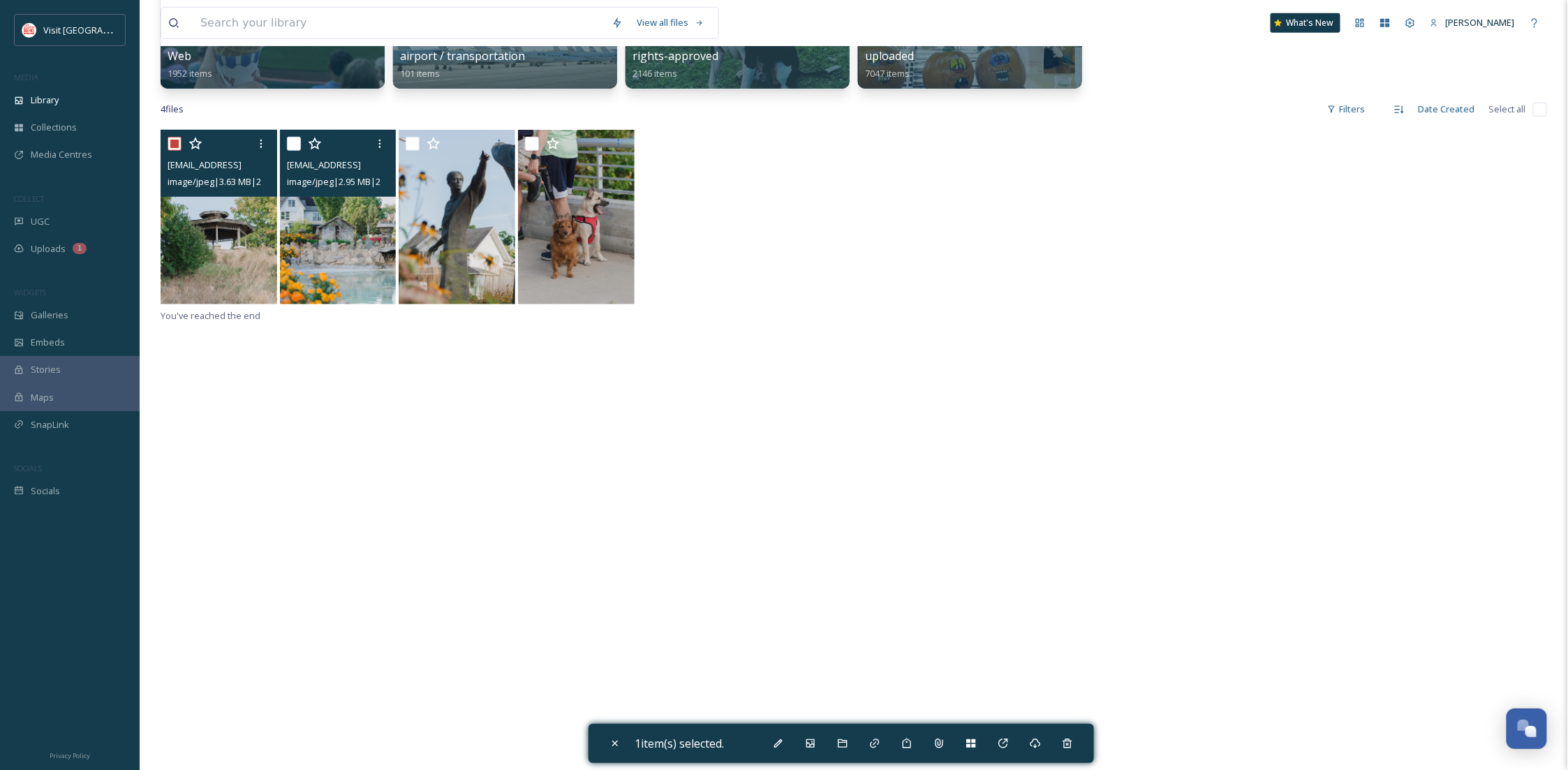
click at [350, 220] on img at bounding box center [338, 217] width 116 height 175
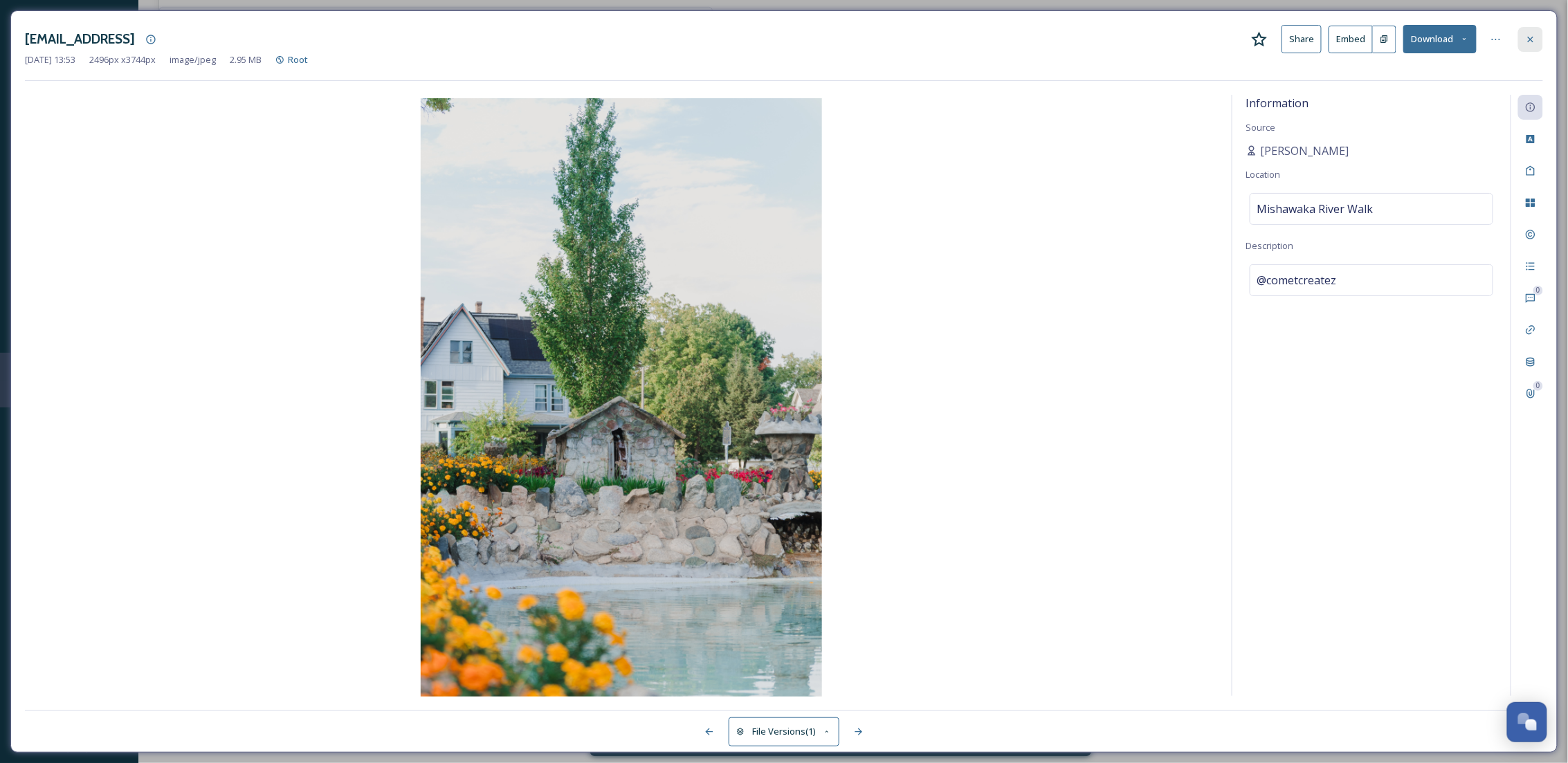
click at [1532, 40] on icon at bounding box center [1531, 39] width 6 height 6
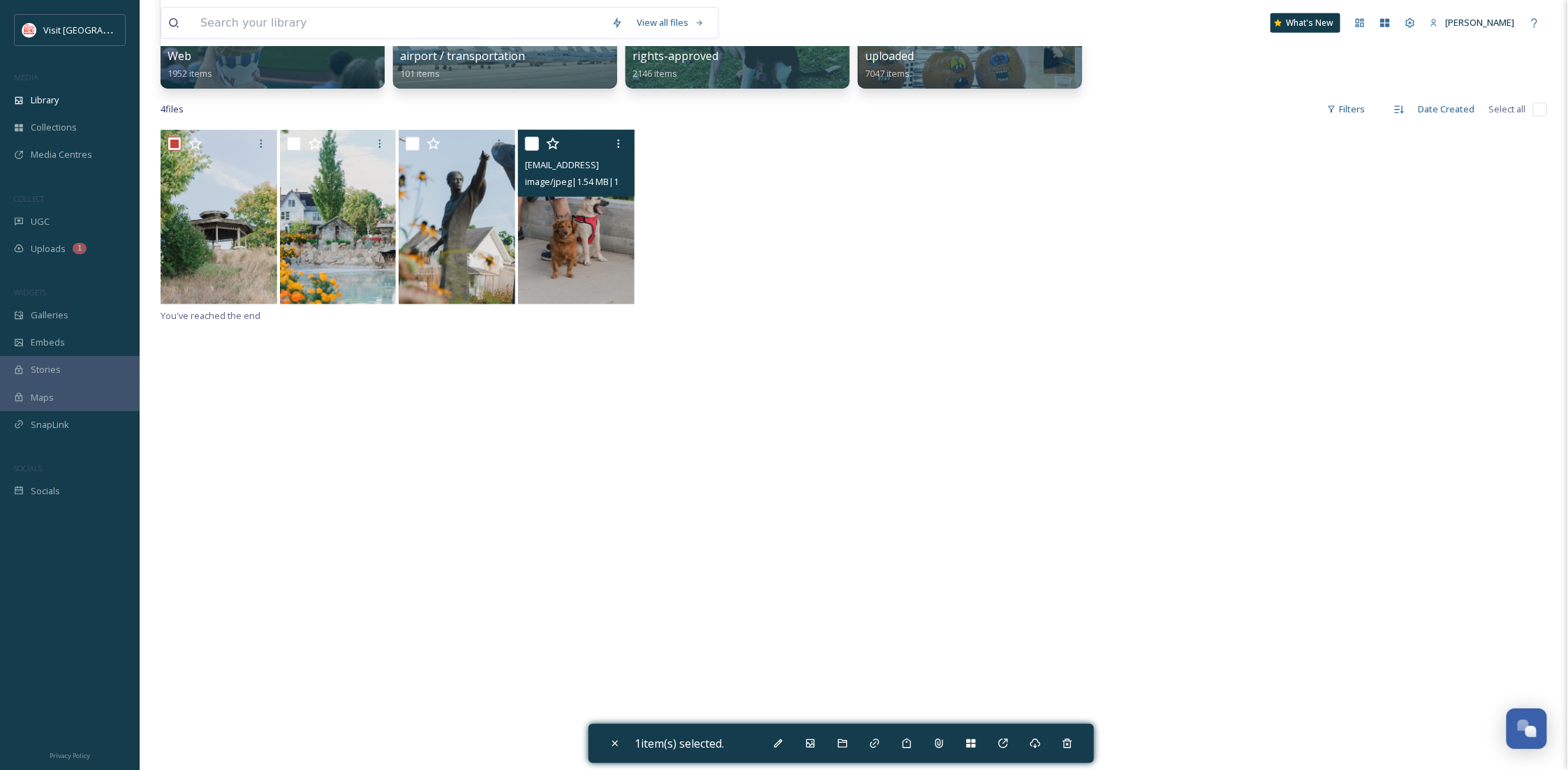
click at [580, 220] on img at bounding box center [576, 217] width 116 height 175
checkbox input "true"
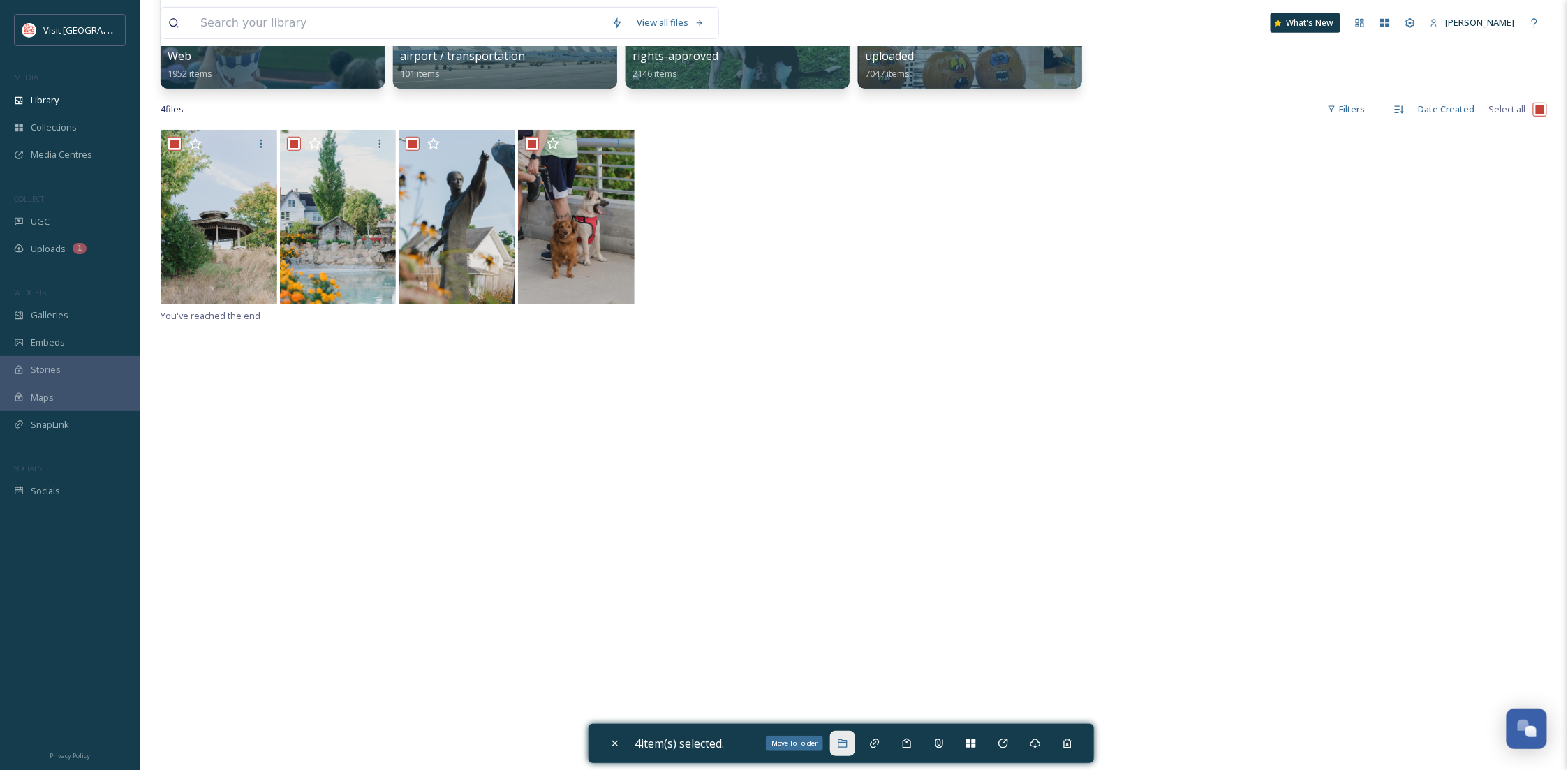
click at [841, 743] on icon at bounding box center [842, 743] width 11 height 11
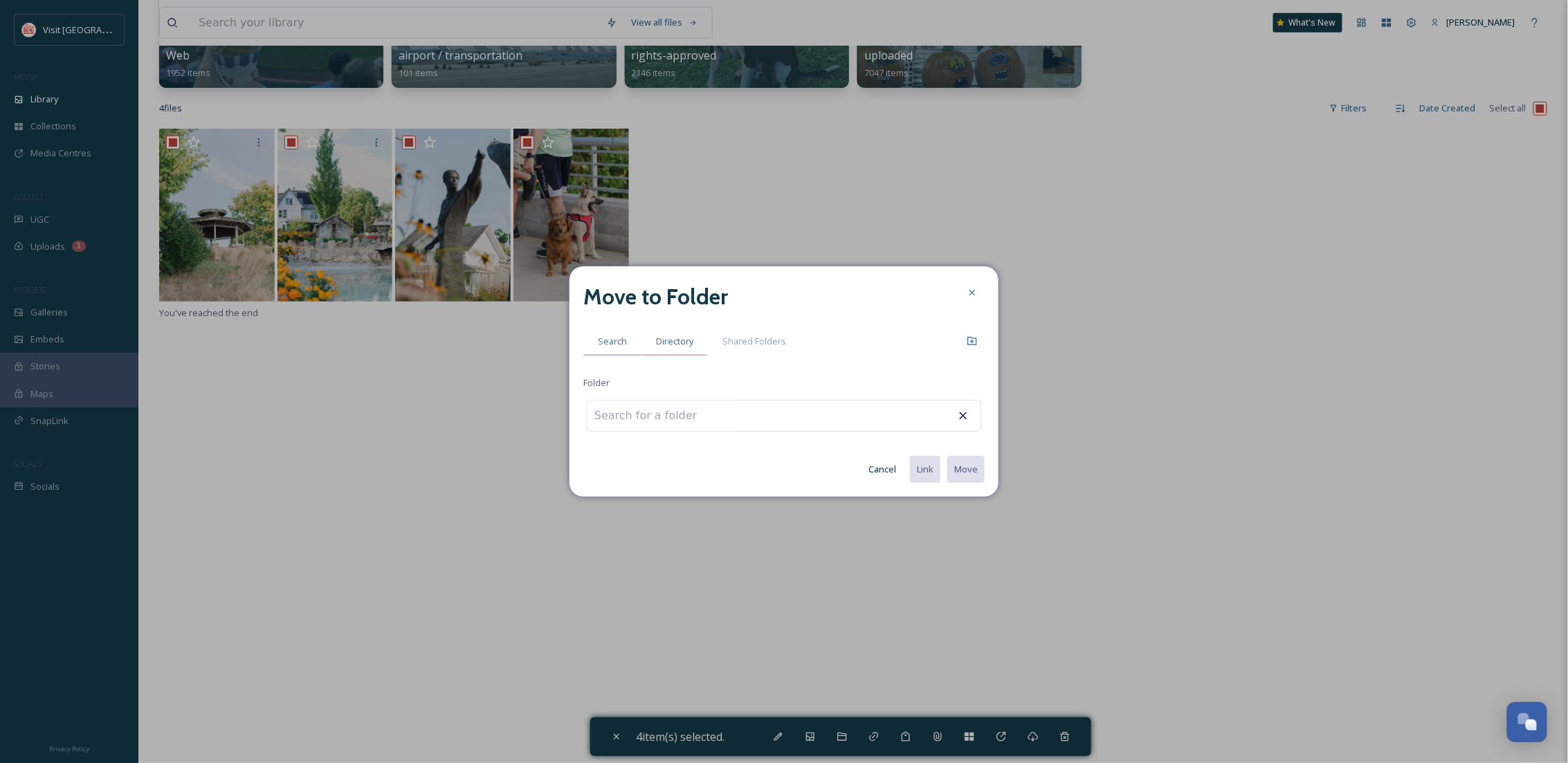
click at [688, 339] on span "Directory" at bounding box center [674, 341] width 37 height 13
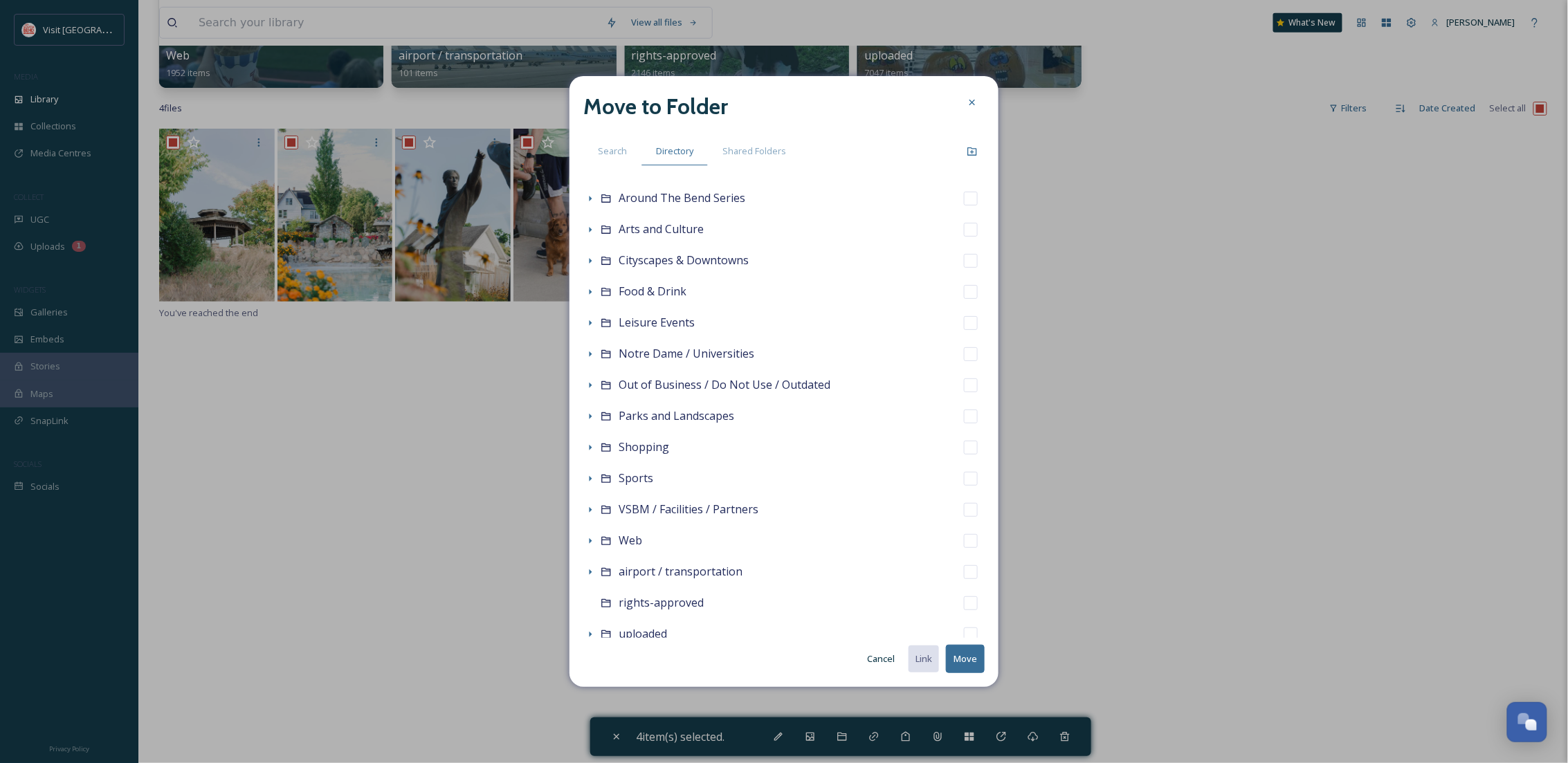
scroll to position [112, 0]
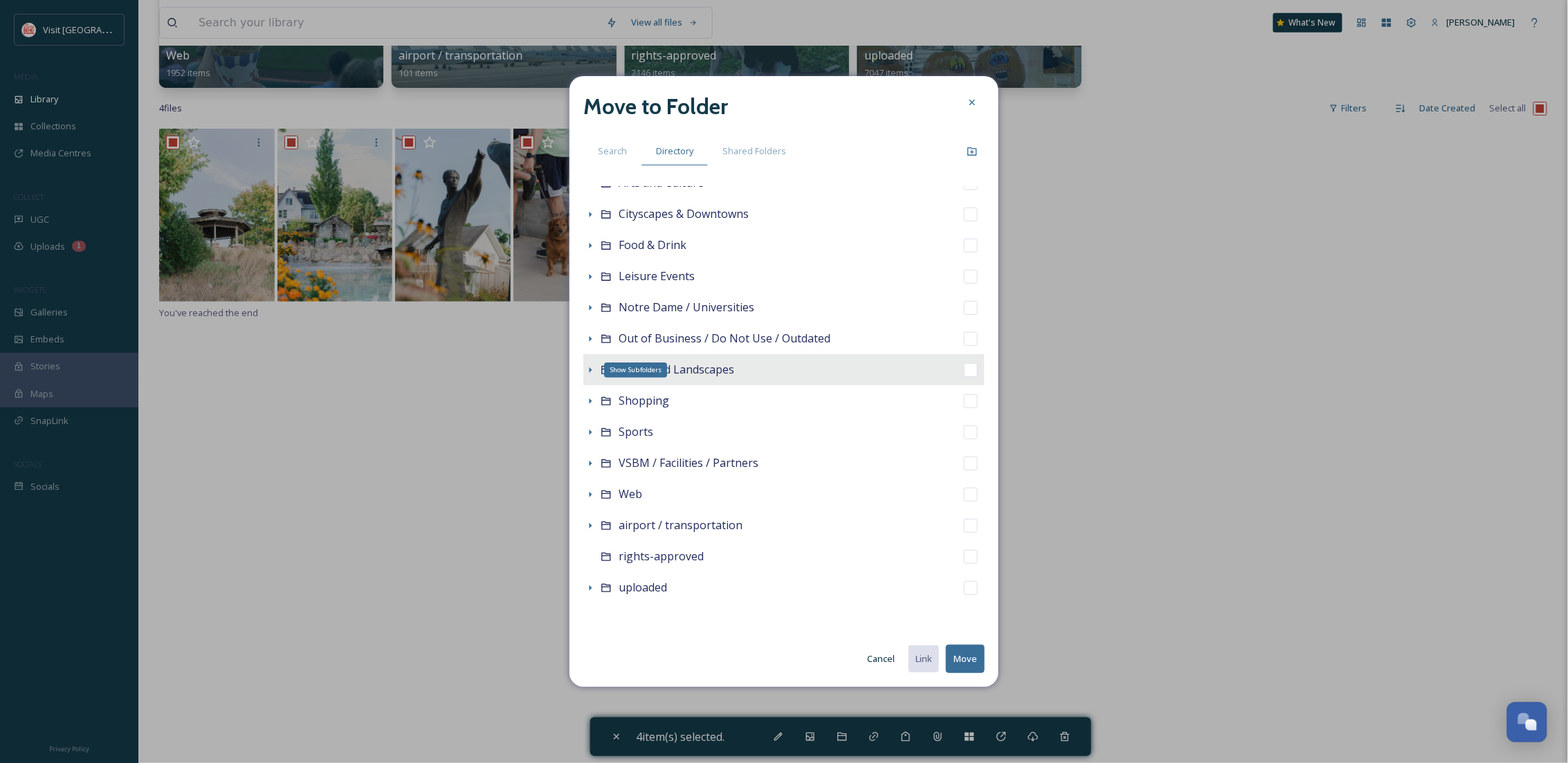
click at [589, 365] on icon at bounding box center [589, 369] width 11 height 11
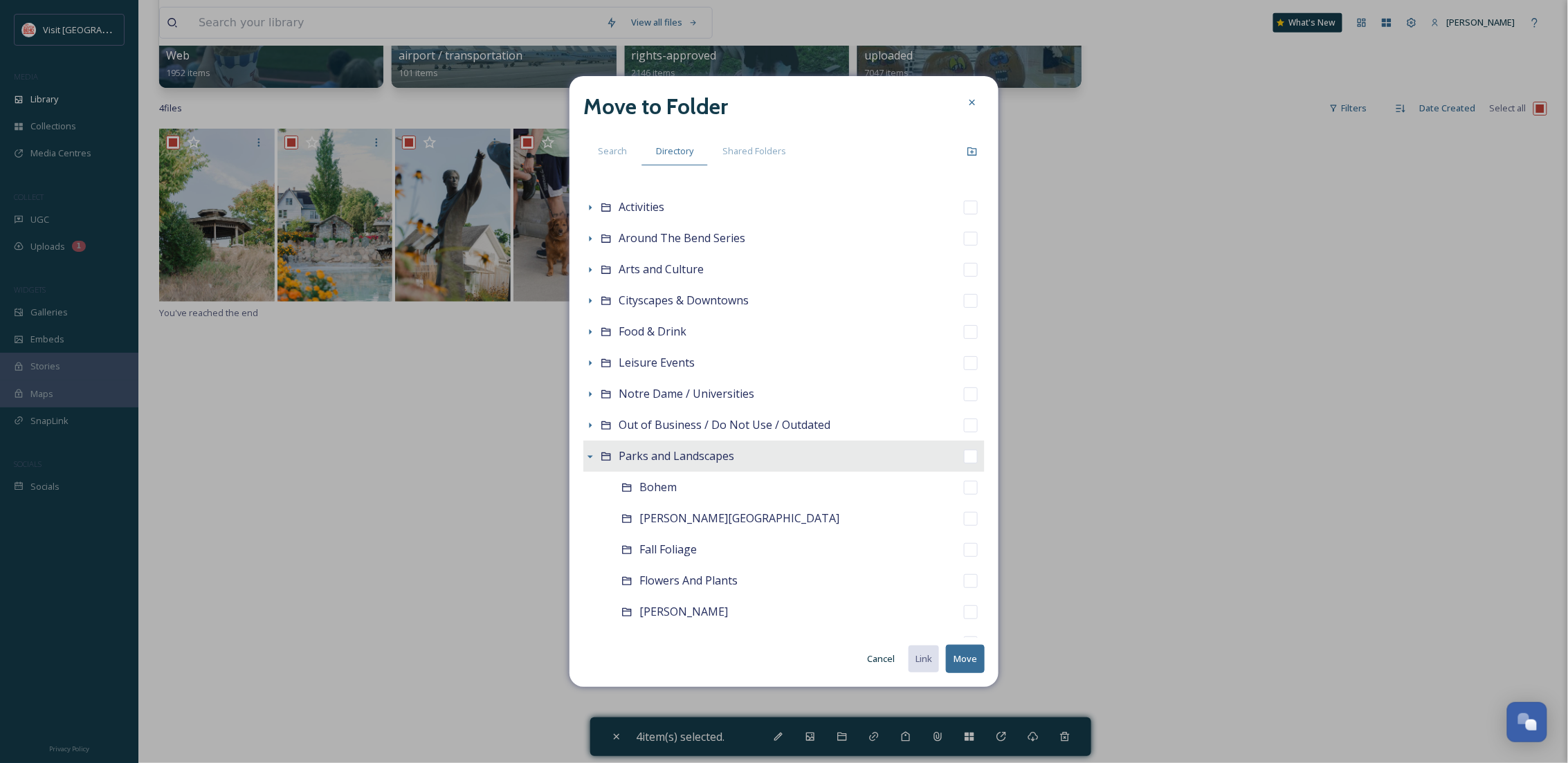
scroll to position [0, 0]
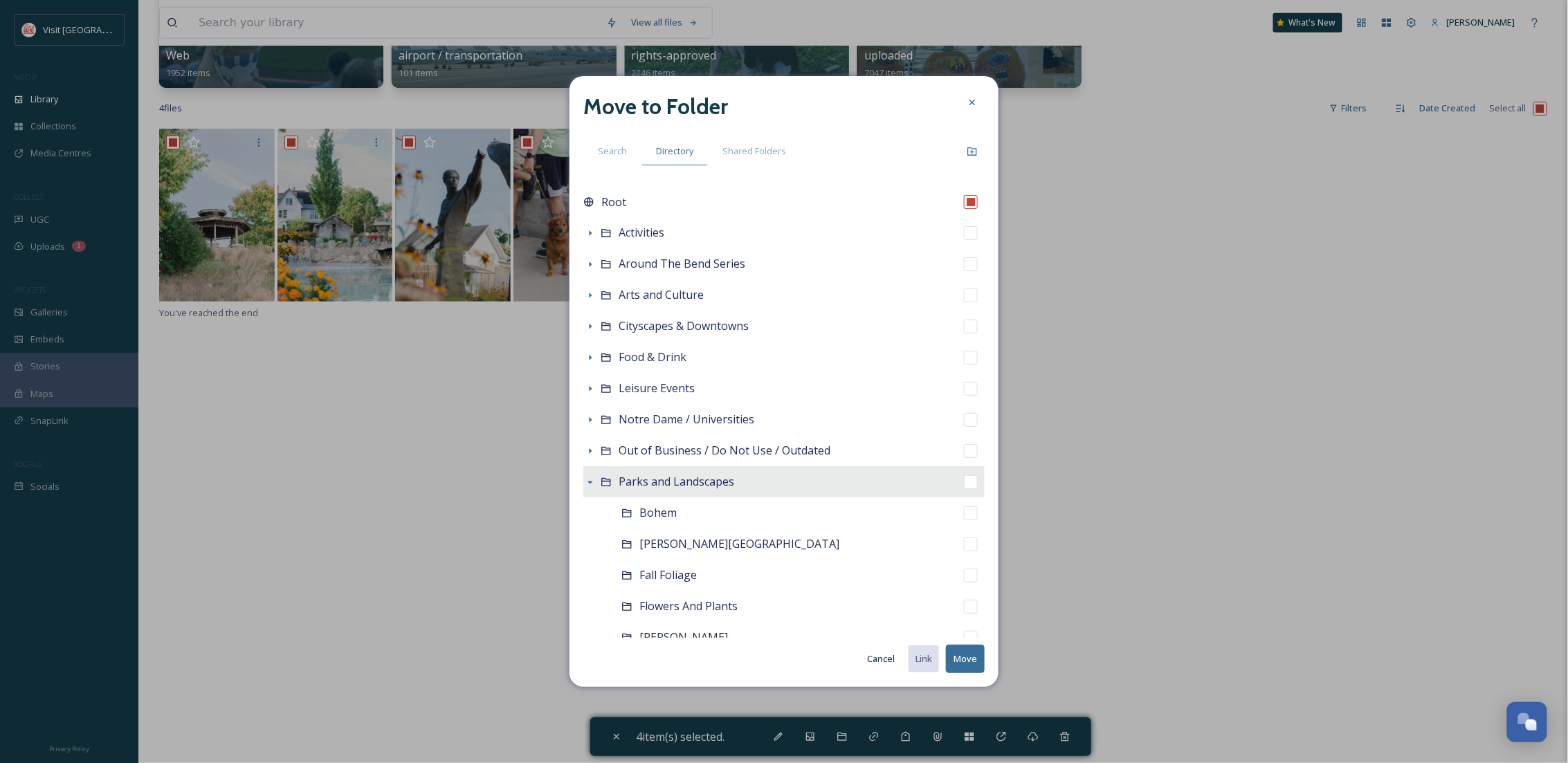
click at [675, 481] on span "Parks and Landscapes" at bounding box center [677, 481] width 115 height 15
checkbox input "false"
checkbox input "true"
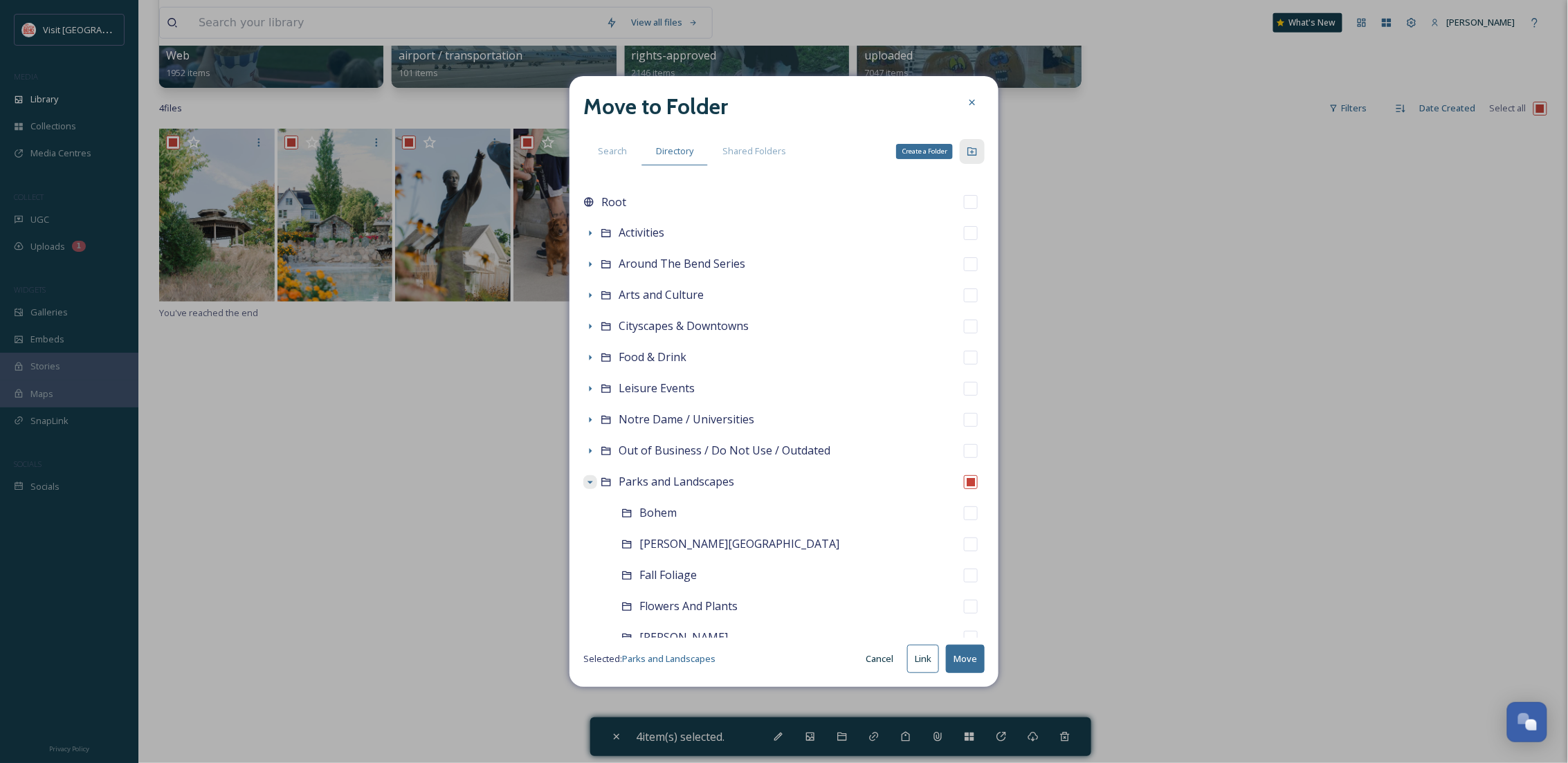
click at [978, 148] on div "Create a Folder" at bounding box center [972, 152] width 25 height 25
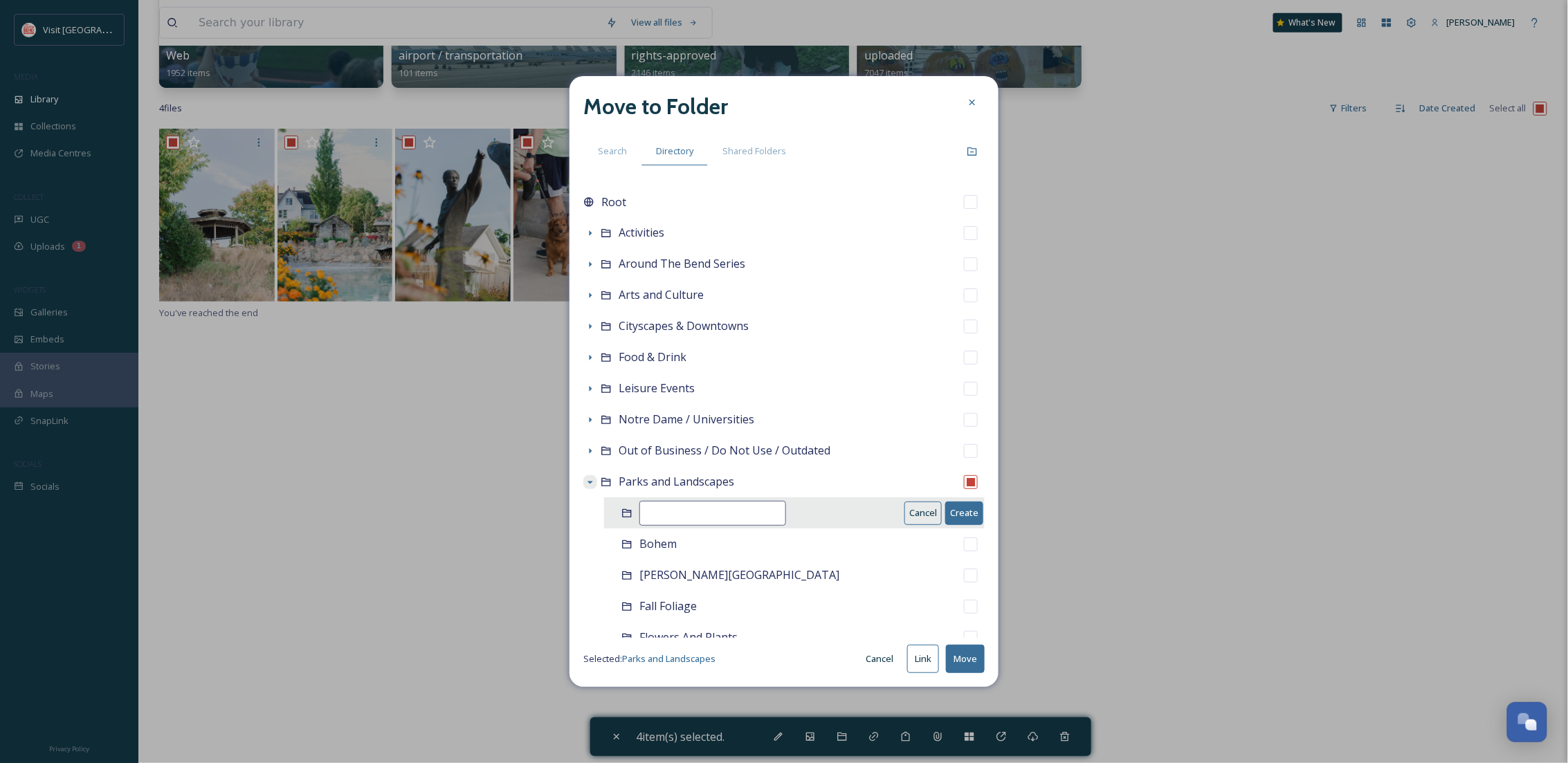
drag, startPoint x: 735, startPoint y: 513, endPoint x: 773, endPoint y: 478, distance: 51.7
click at [735, 513] on input at bounding box center [713, 513] width 147 height 25
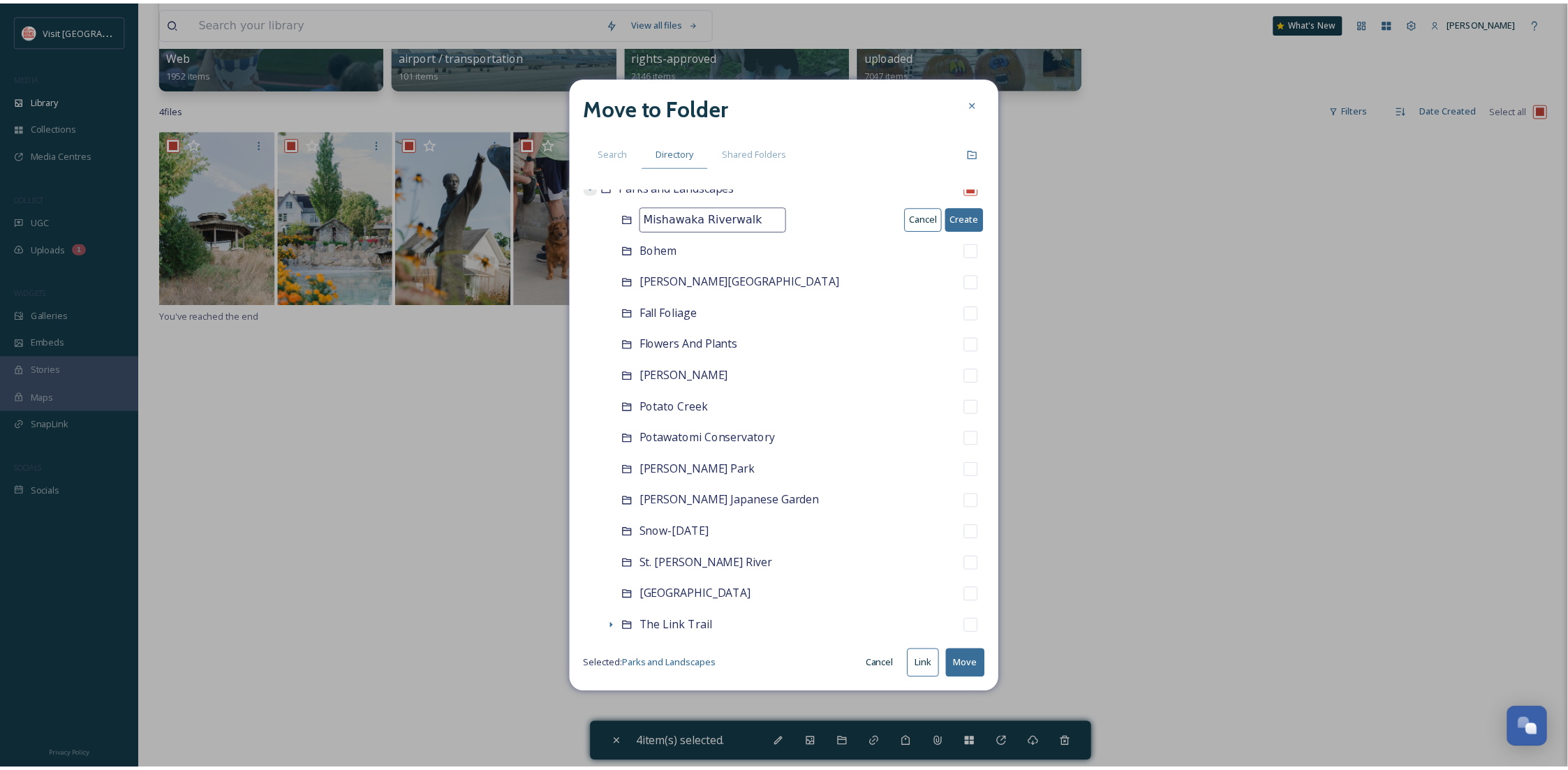
scroll to position [298, 0]
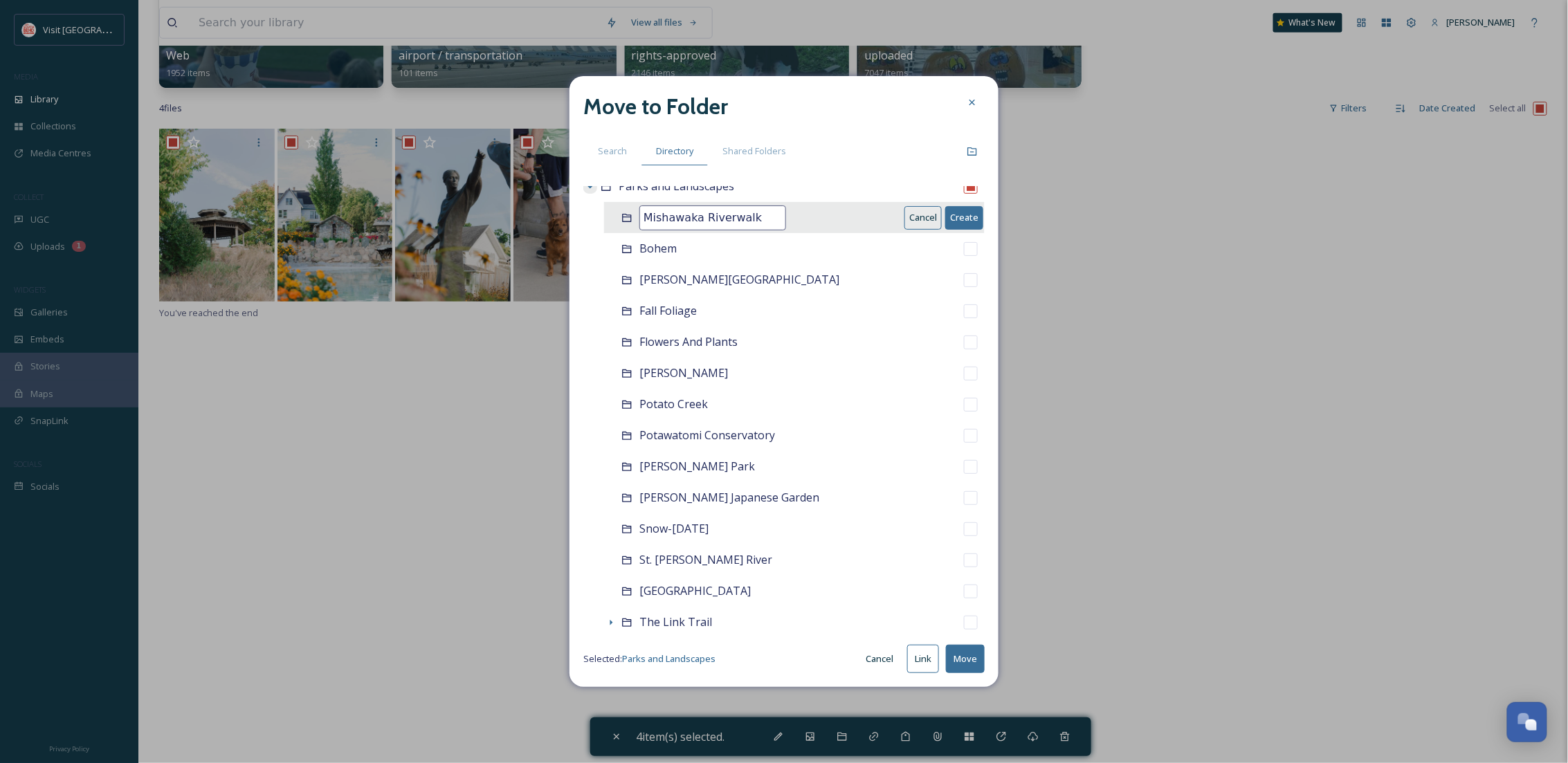
type input "Mishawaka Riverwalk"
click at [956, 218] on button "Create" at bounding box center [965, 218] width 38 height 23
checkbox input "false"
checkbox input "true"
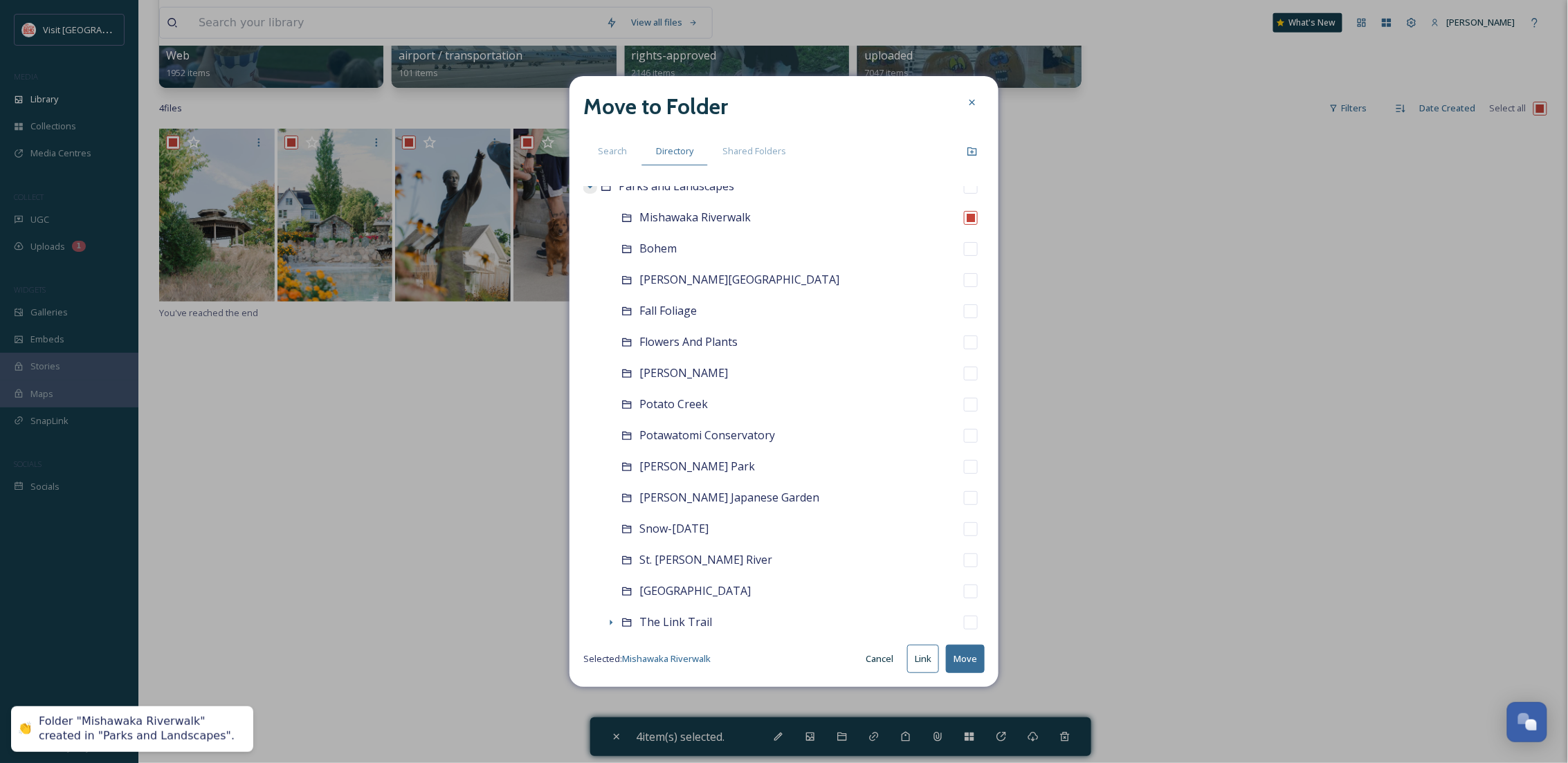
click at [959, 658] on button "Move" at bounding box center [965, 658] width 39 height 28
checkbox input "false"
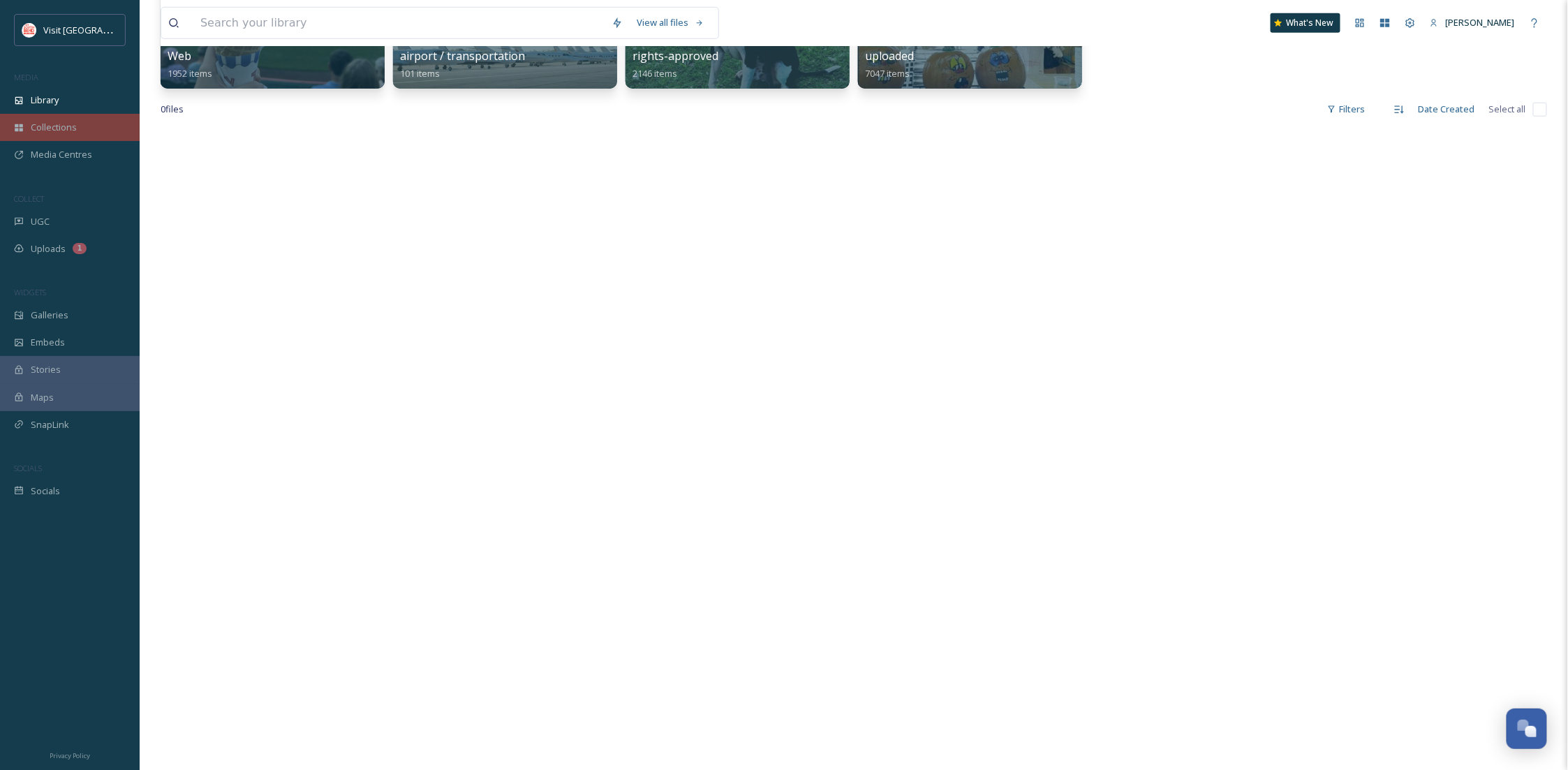
click at [52, 127] on span "Collections" at bounding box center [53, 127] width 46 height 13
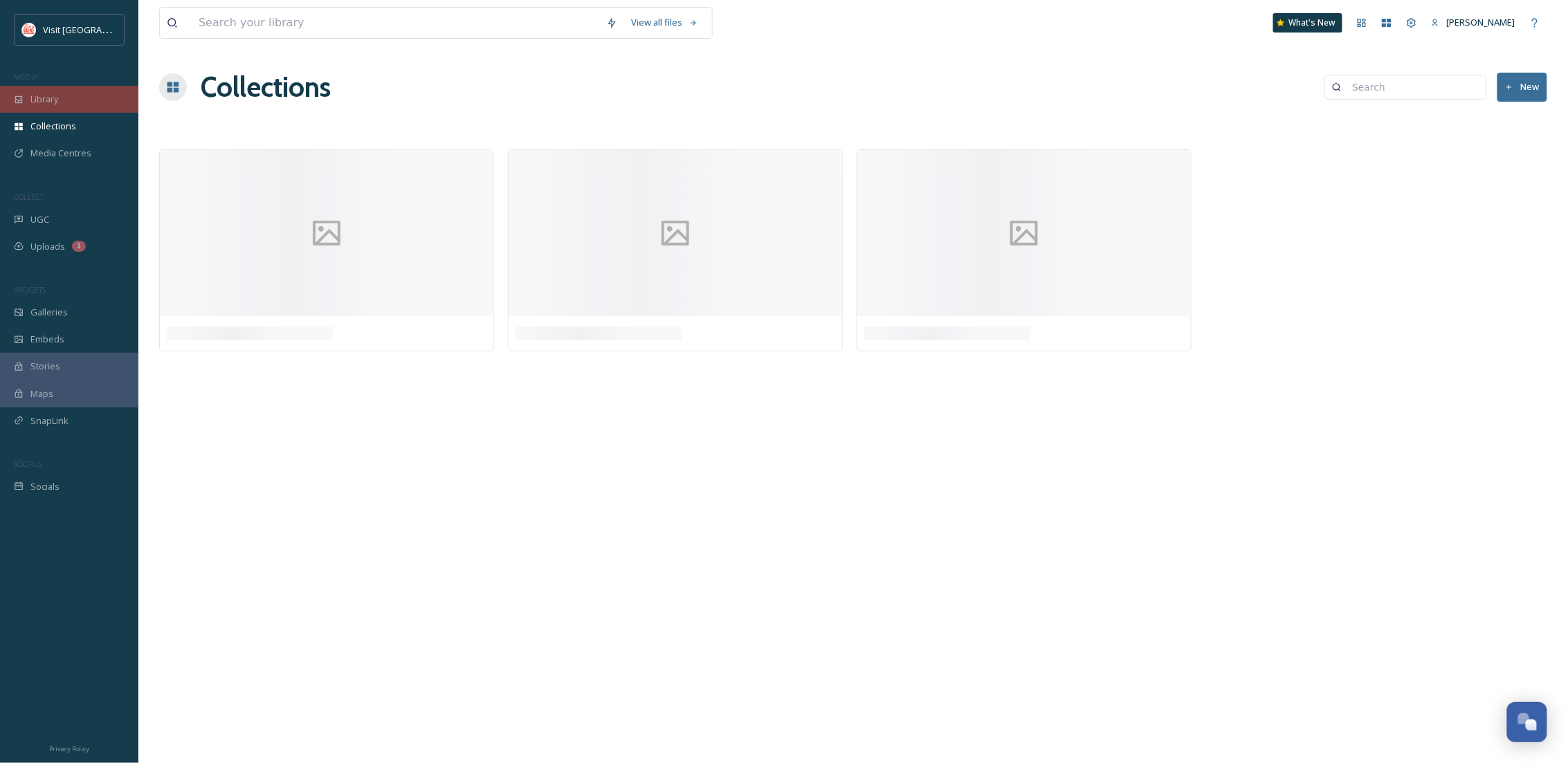
click at [55, 95] on span "Library" at bounding box center [45, 99] width 28 height 13
